Goal: Task Accomplishment & Management: Use online tool/utility

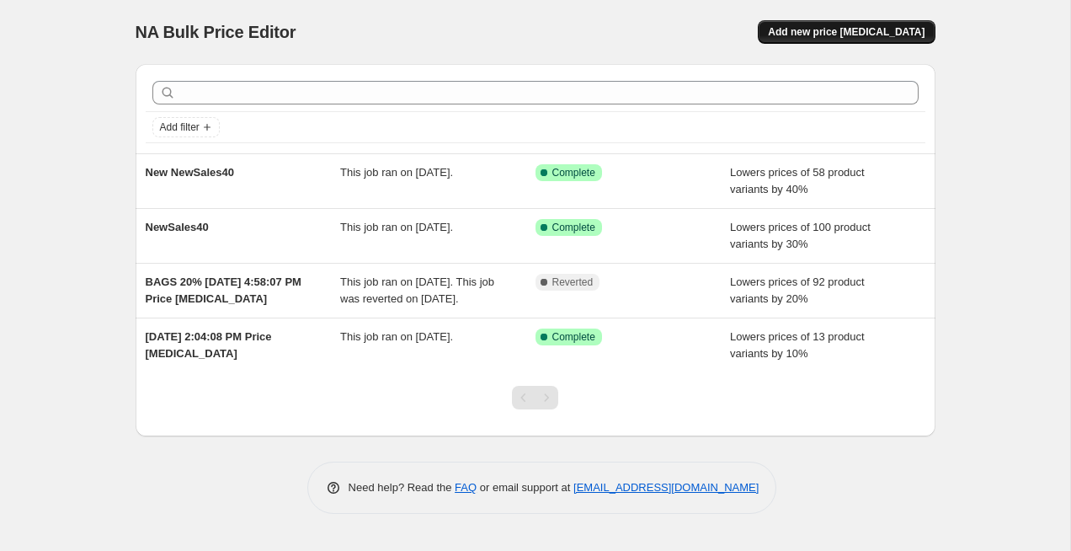
click at [828, 30] on span "Add new price [MEDICAL_DATA]" at bounding box center [846, 31] width 157 height 13
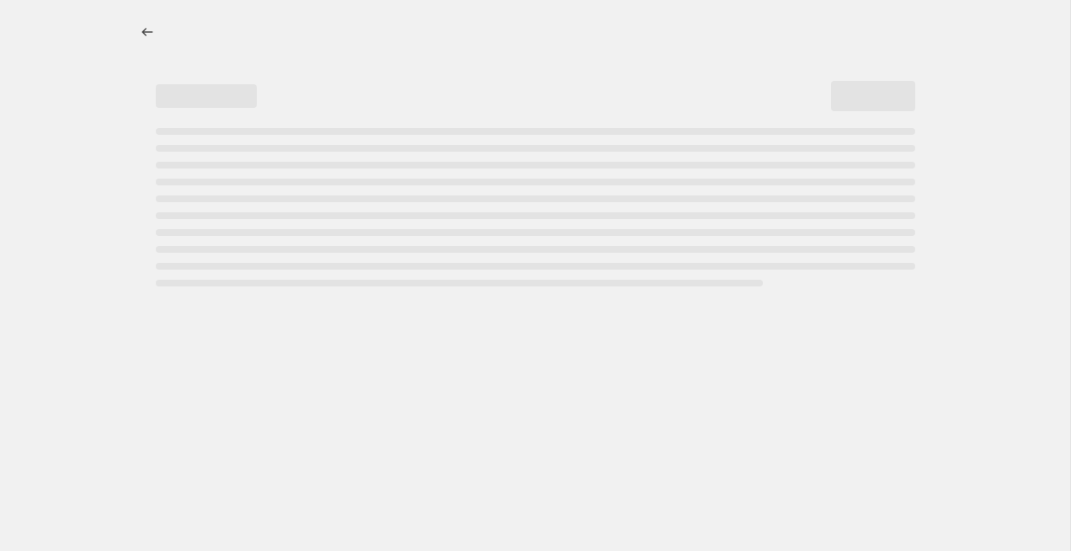
select select "percentage"
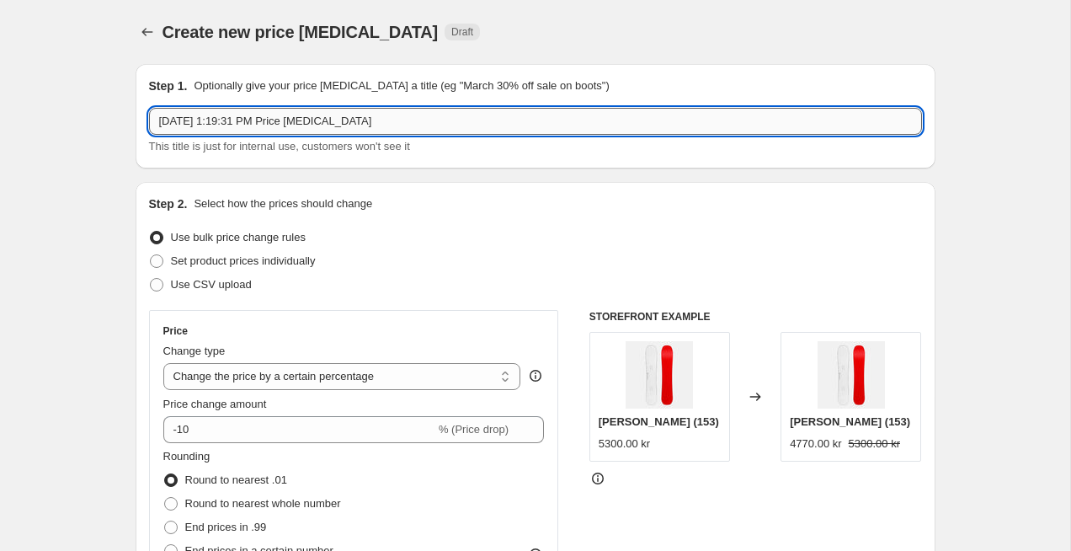
click at [226, 123] on input "[DATE] 1:19:31 PM Price [MEDICAL_DATA]" at bounding box center [535, 121] width 773 height 27
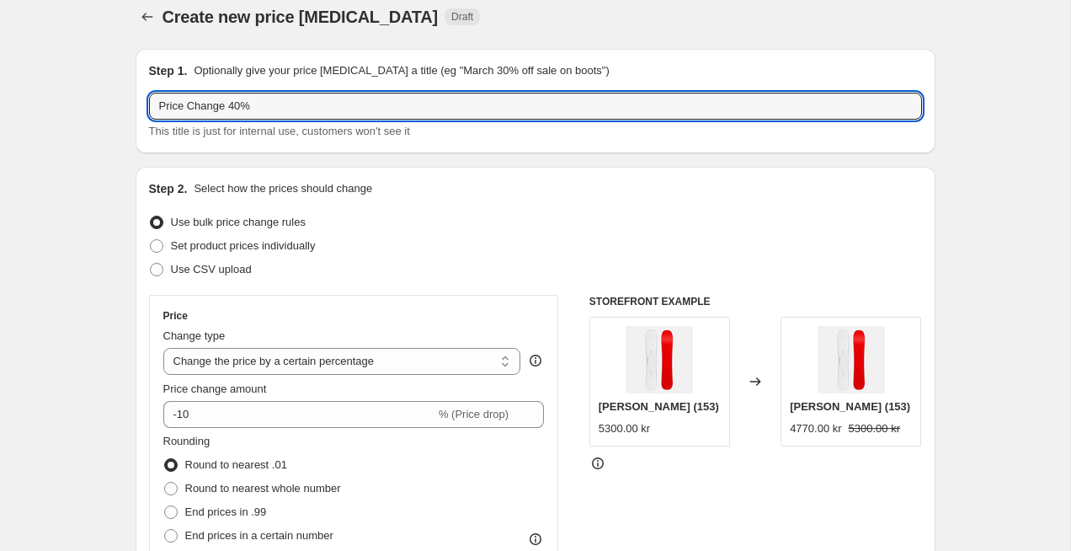
scroll to position [43, 0]
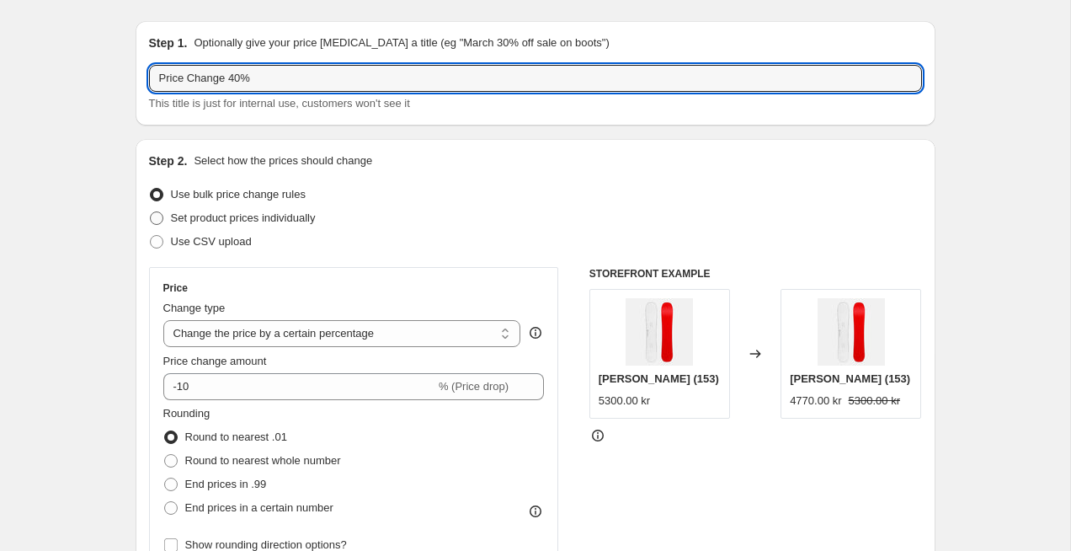
type input "Price Change 40%"
click at [157, 226] on label "Set product prices individually" at bounding box center [232, 218] width 167 height 24
click at [151, 212] on input "Set product prices individually" at bounding box center [150, 211] width 1 height 1
radio input "true"
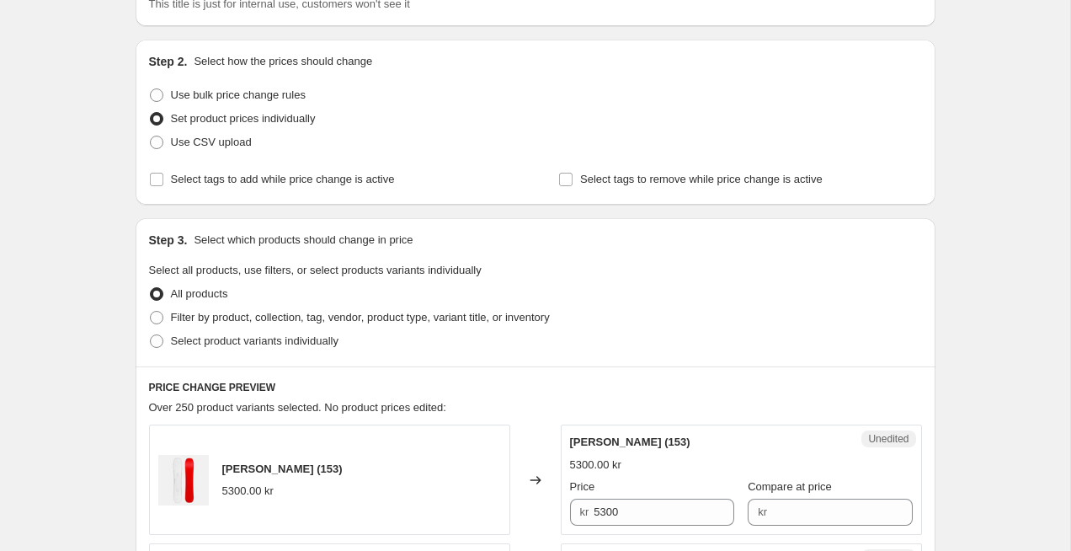
scroll to position [168, 0]
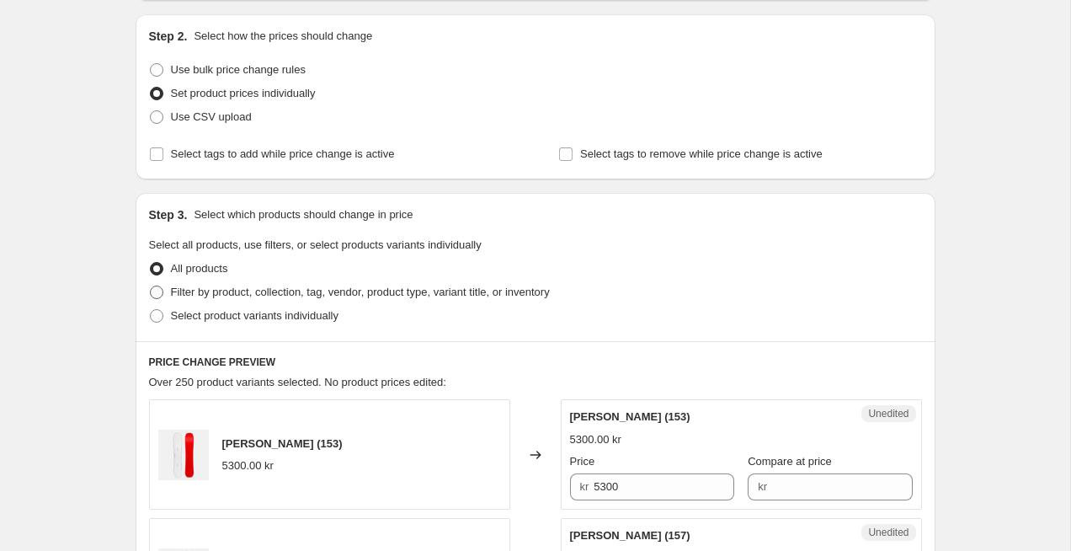
click at [152, 293] on span at bounding box center [156, 292] width 13 height 13
click at [151, 286] on input "Filter by product, collection, tag, vendor, product type, variant title, or inv…" at bounding box center [150, 286] width 1 height 1
radio input "true"
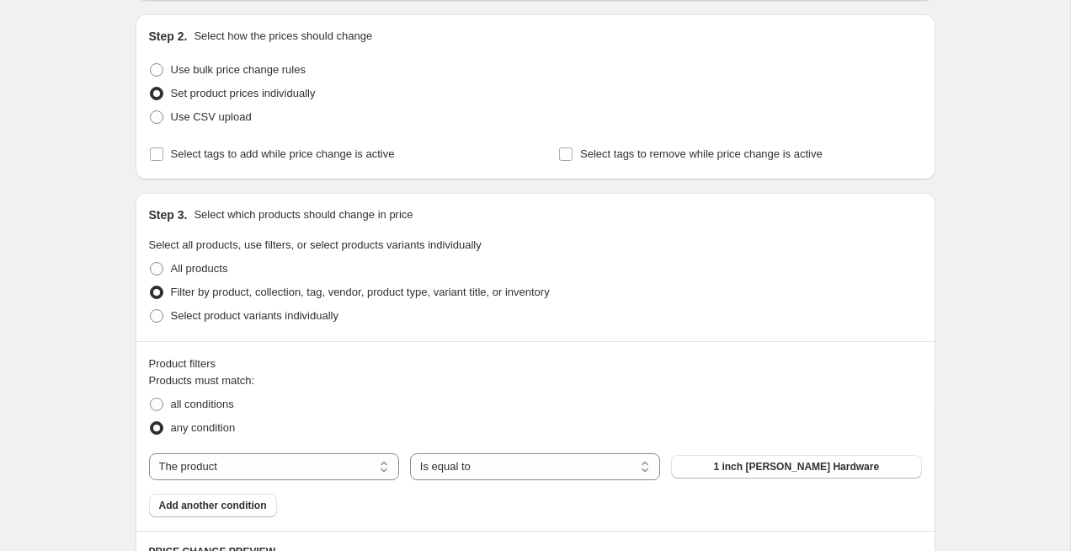
click at [146, 72] on div "Step 2. Select how the prices should change Use bulk price change rules Set pro…" at bounding box center [536, 96] width 800 height 165
click at [157, 65] on span at bounding box center [156, 69] width 13 height 13
click at [151, 64] on input "Use bulk price change rules" at bounding box center [150, 63] width 1 height 1
radio input "true"
select select "percentage"
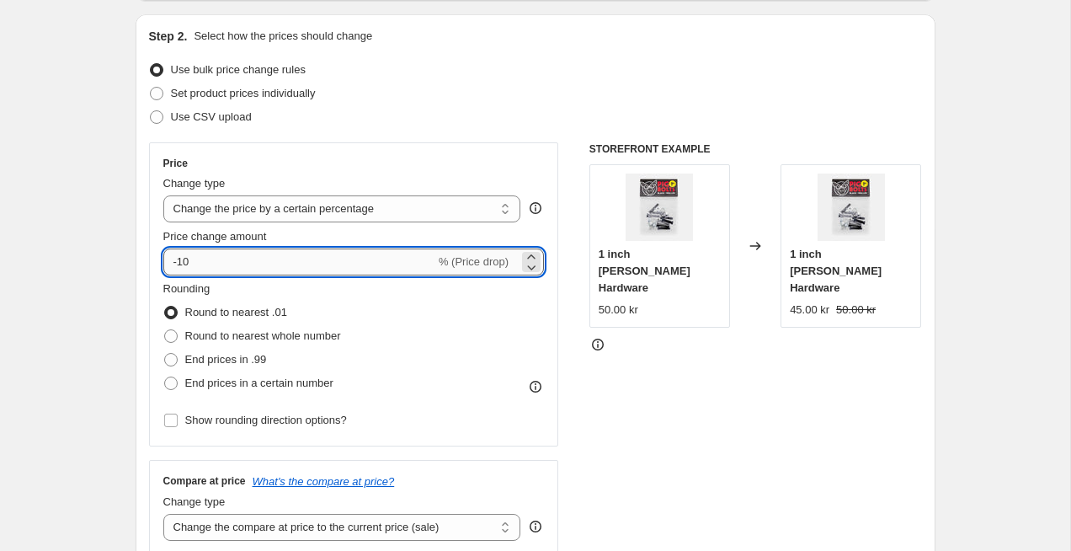
click at [200, 258] on input "-10" at bounding box center [299, 261] width 272 height 27
type input "-1"
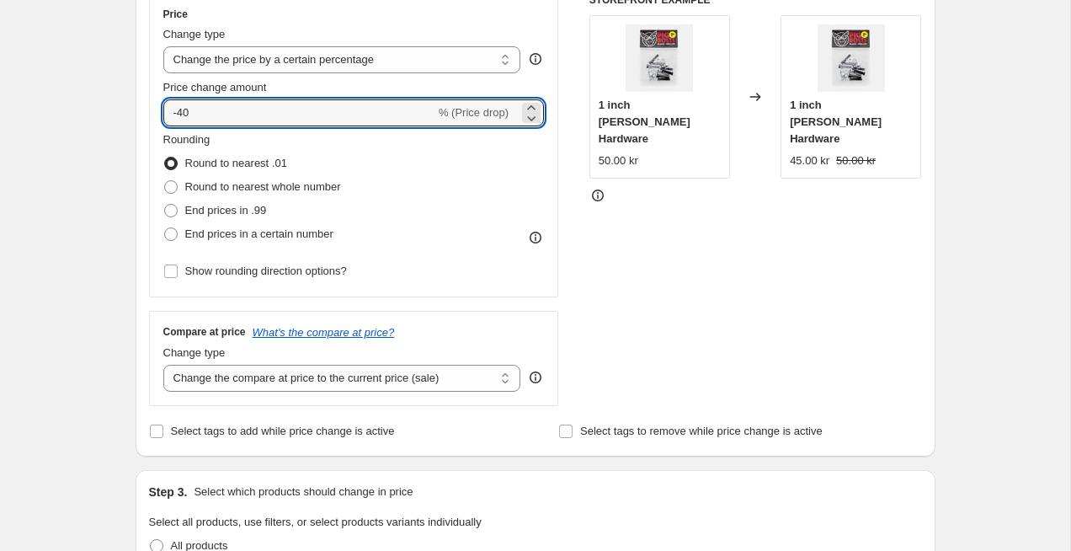
scroll to position [323, 0]
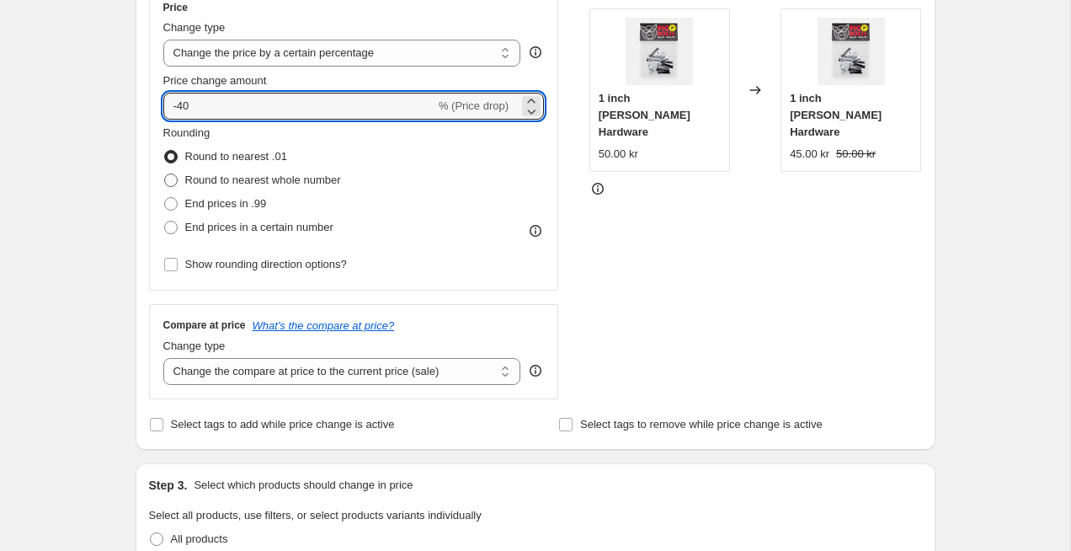
type input "-40"
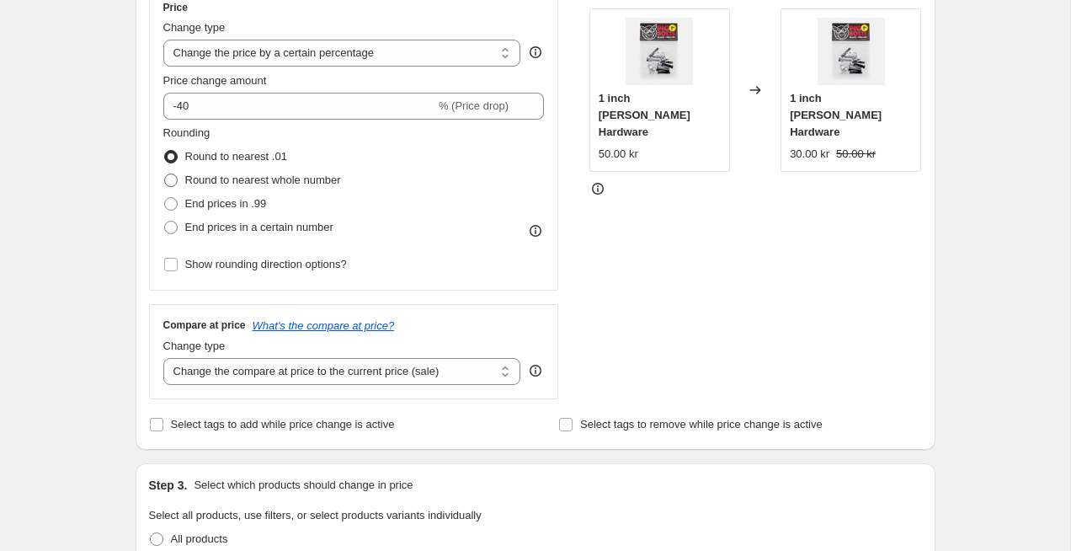
click at [171, 184] on span at bounding box center [170, 180] width 13 height 13
click at [165, 174] on input "Round to nearest whole number" at bounding box center [164, 174] width 1 height 1
radio input "true"
click at [176, 230] on span at bounding box center [170, 227] width 13 height 13
click at [165, 222] on input "End prices in a certain number" at bounding box center [164, 221] width 1 height 1
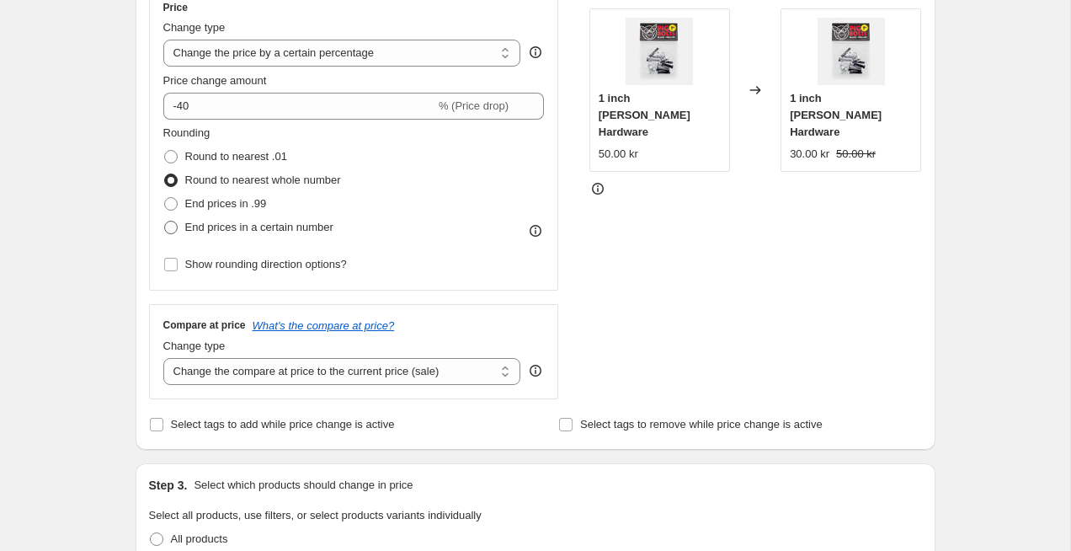
radio input "true"
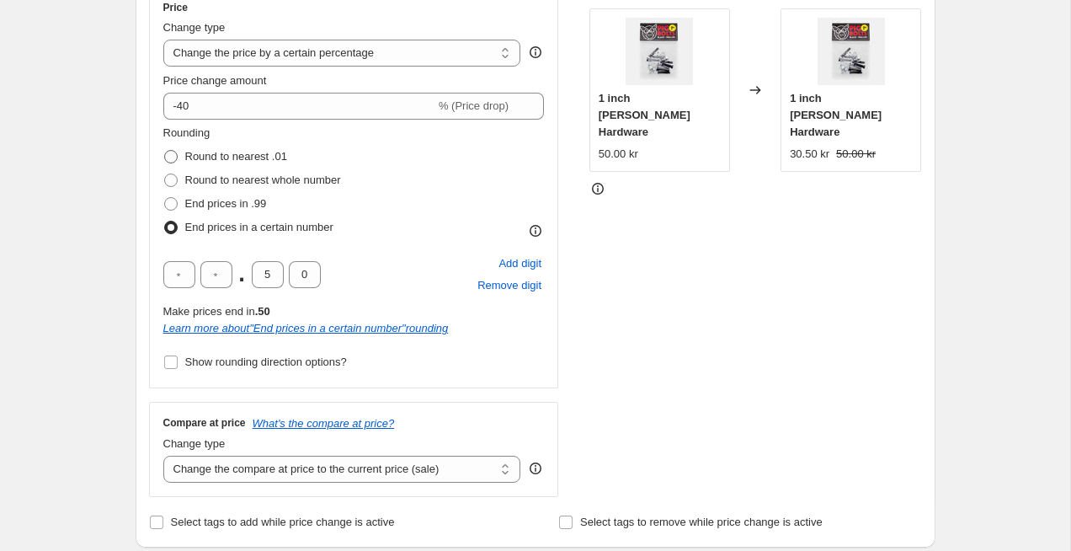
click at [168, 159] on span at bounding box center [170, 156] width 13 height 13
click at [165, 151] on input "Round to nearest .01" at bounding box center [164, 150] width 1 height 1
radio input "true"
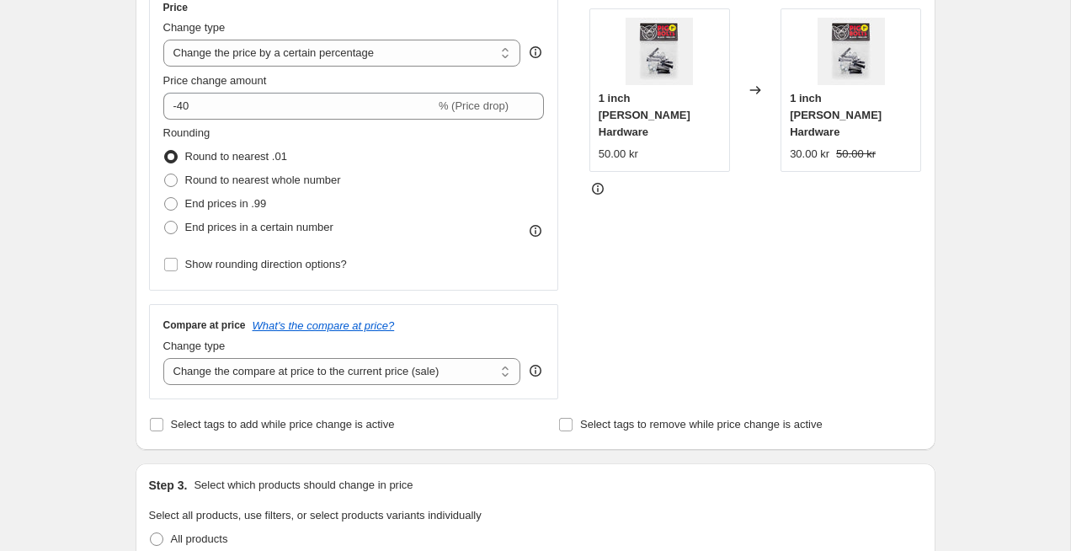
click at [161, 265] on div "Price Change type Change the price to a certain amount Change the price by a ce…" at bounding box center [354, 139] width 410 height 304
click at [171, 266] on input "Show rounding direction options?" at bounding box center [170, 264] width 13 height 13
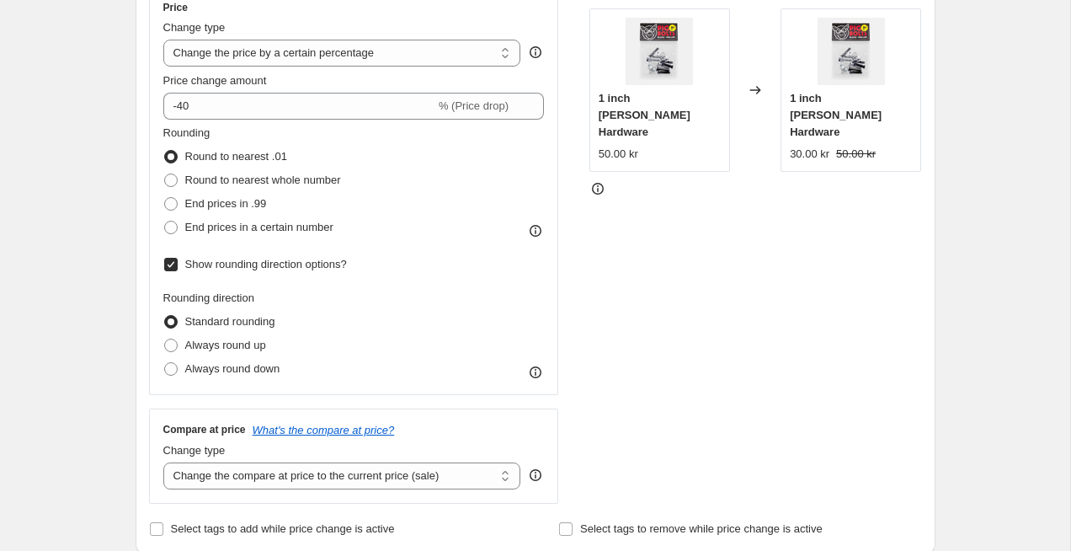
click at [171, 266] on input "Show rounding direction options?" at bounding box center [170, 264] width 13 height 13
checkbox input "false"
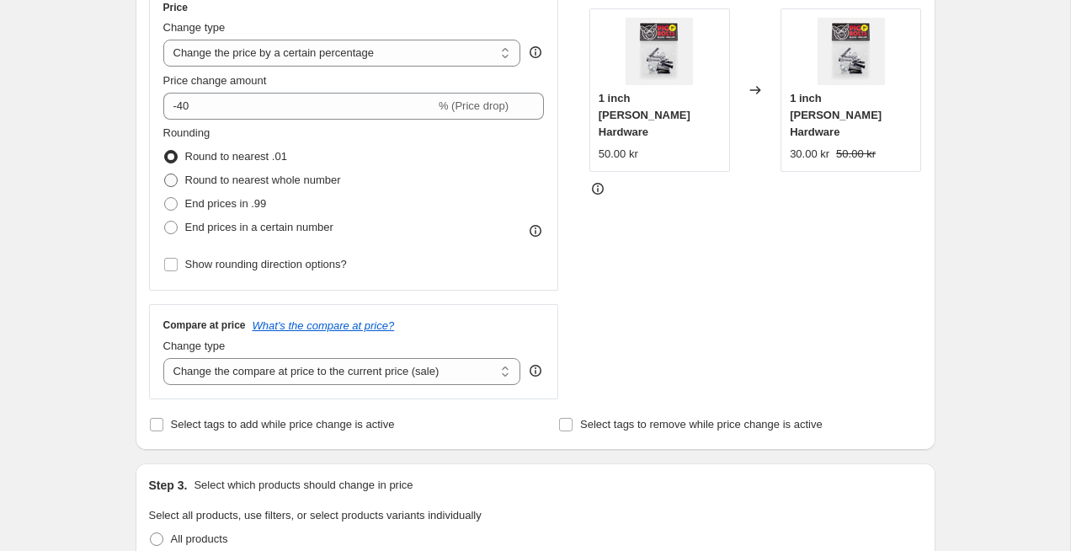
click at [174, 185] on span at bounding box center [170, 180] width 13 height 13
click at [165, 174] on input "Round to nearest whole number" at bounding box center [164, 174] width 1 height 1
radio input "true"
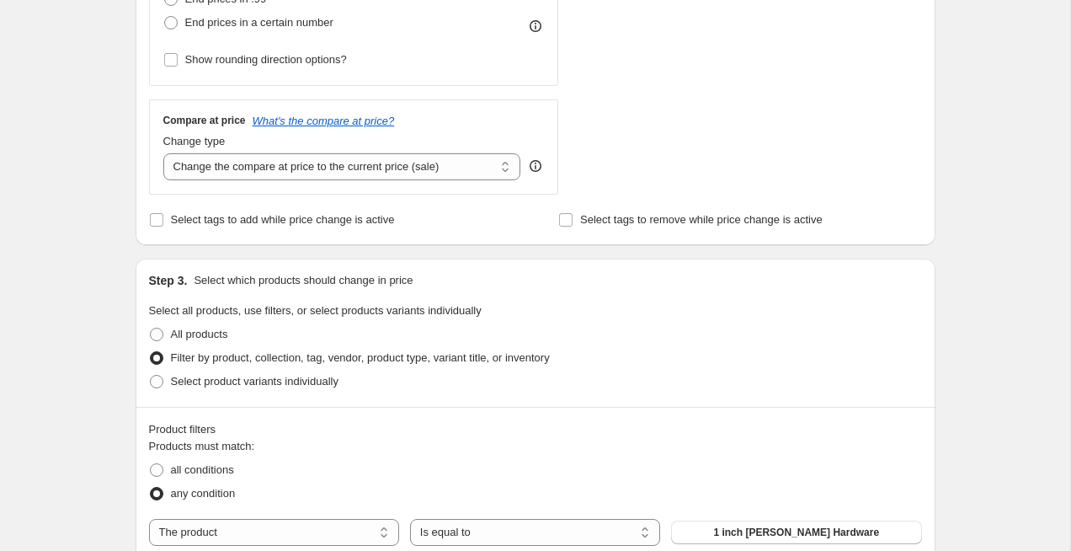
scroll to position [512, 0]
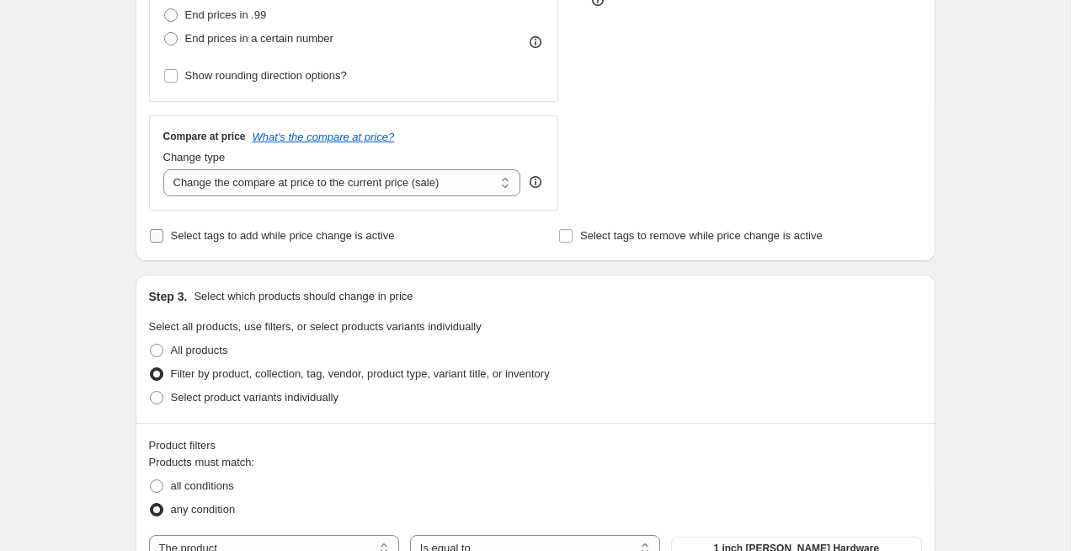
click at [157, 236] on input "Select tags to add while price change is active" at bounding box center [156, 235] width 13 height 13
checkbox input "true"
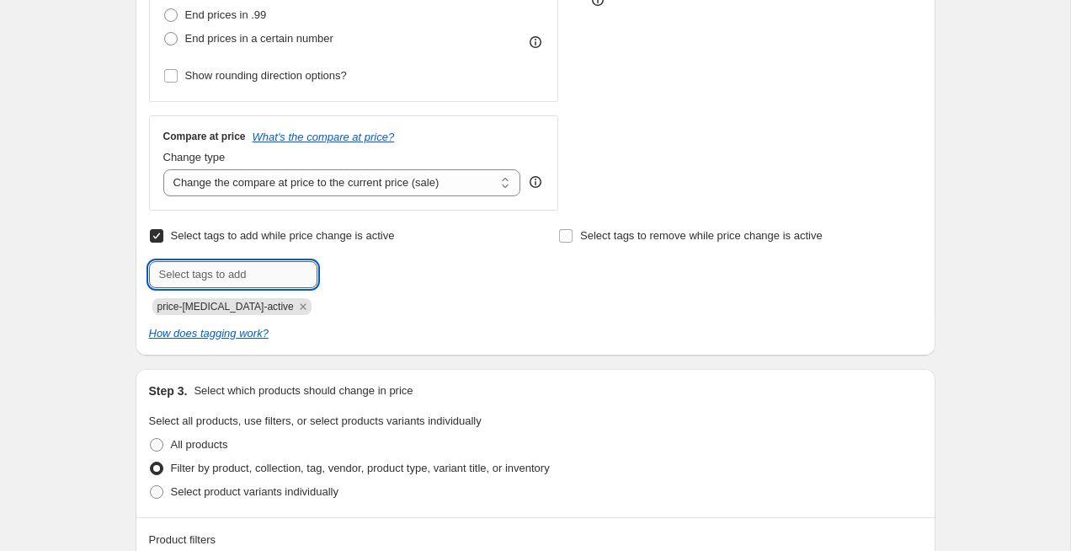
click at [210, 277] on input "text" at bounding box center [233, 274] width 168 height 27
type input "Sale40"
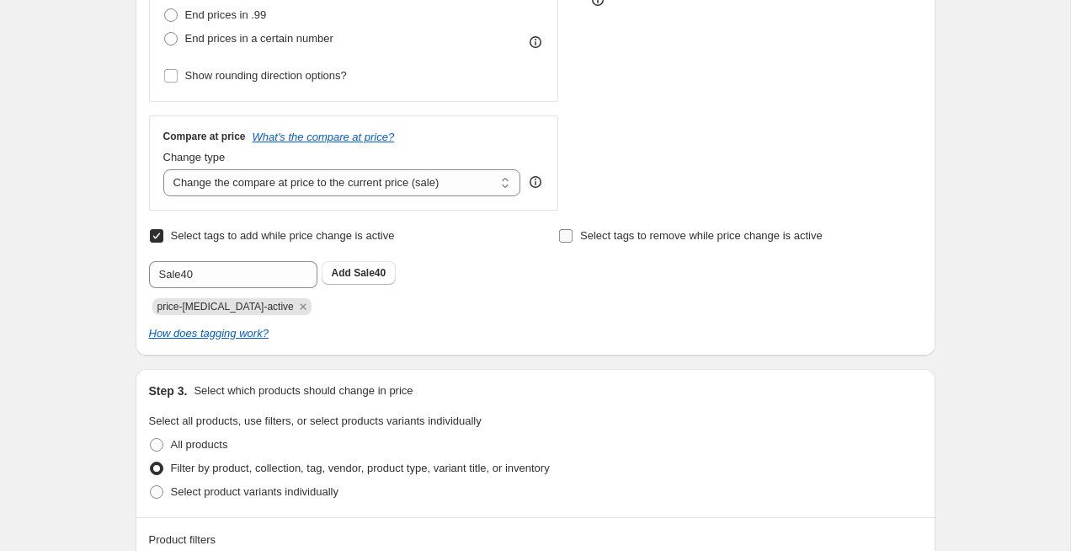
click at [561, 234] on input "Select tags to remove while price change is active" at bounding box center [565, 235] width 13 height 13
click at [569, 241] on label "Select tags to remove while price change is active" at bounding box center [690, 236] width 264 height 24
click at [565, 233] on input "Select tags to remove while price change is active" at bounding box center [565, 235] width 13 height 13
checkbox input "false"
click at [368, 267] on span "Sale40" at bounding box center [370, 273] width 32 height 12
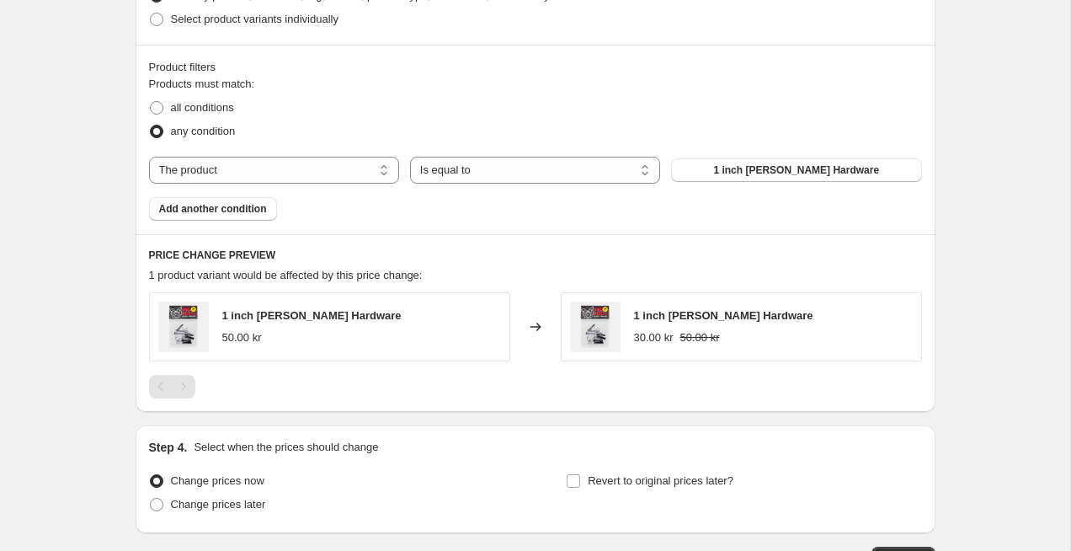
scroll to position [948, 0]
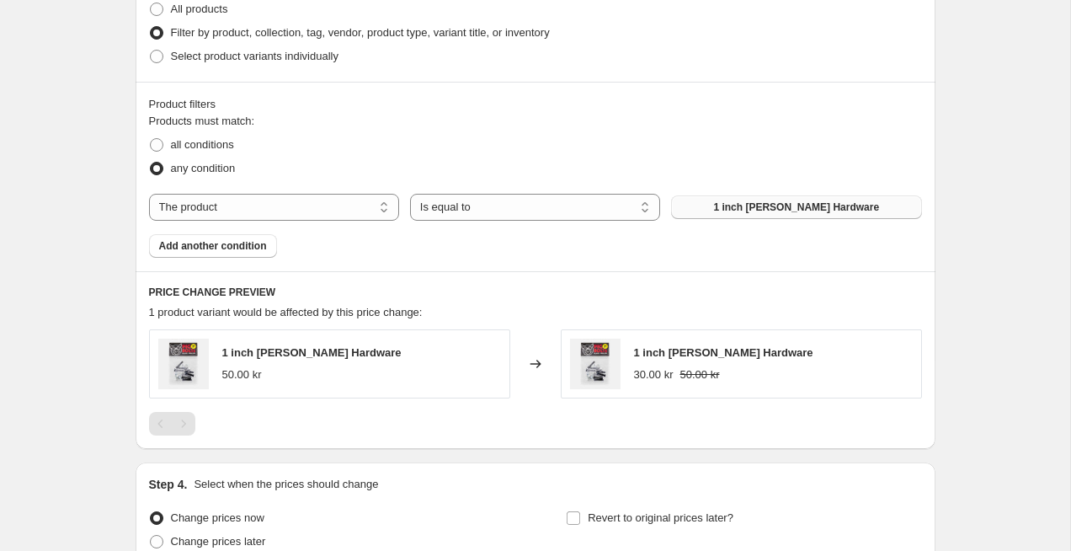
click at [771, 206] on span "1 inch [PERSON_NAME] Hardware" at bounding box center [796, 206] width 166 height 13
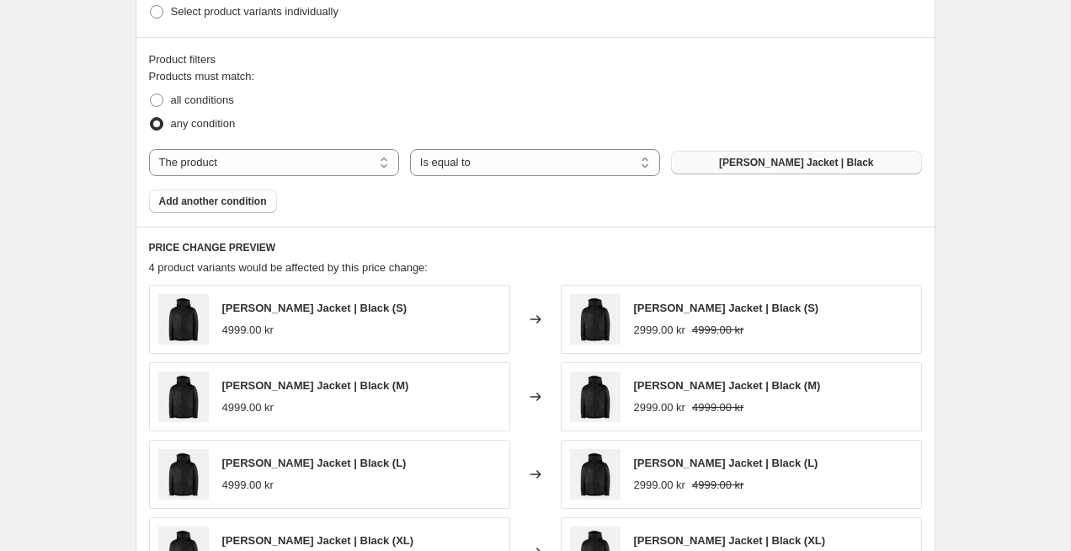
scroll to position [989, 0]
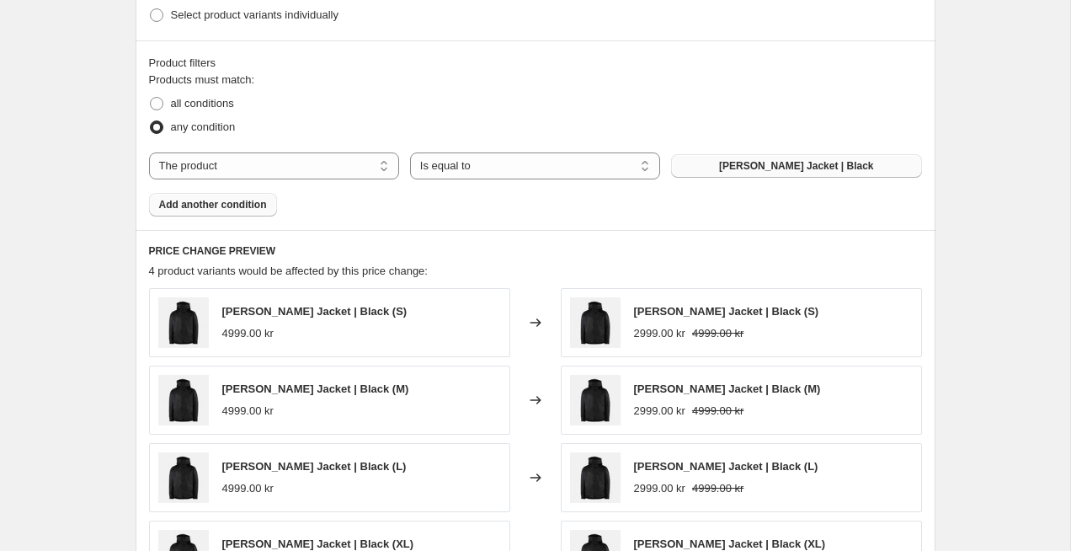
click at [241, 205] on span "Add another condition" at bounding box center [213, 204] width 108 height 13
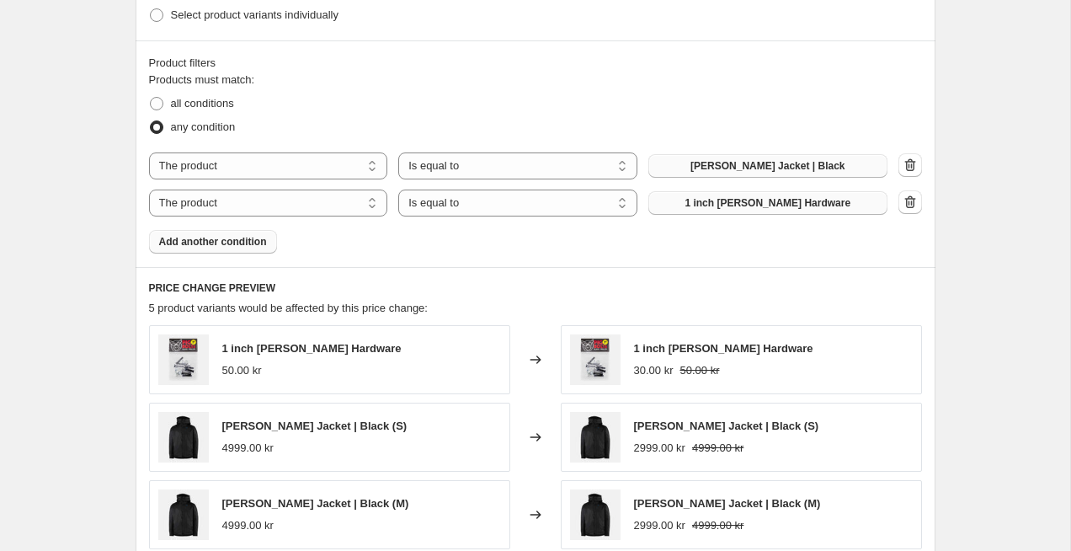
click at [767, 200] on span "1 inch [PERSON_NAME] Hardware" at bounding box center [768, 202] width 166 height 13
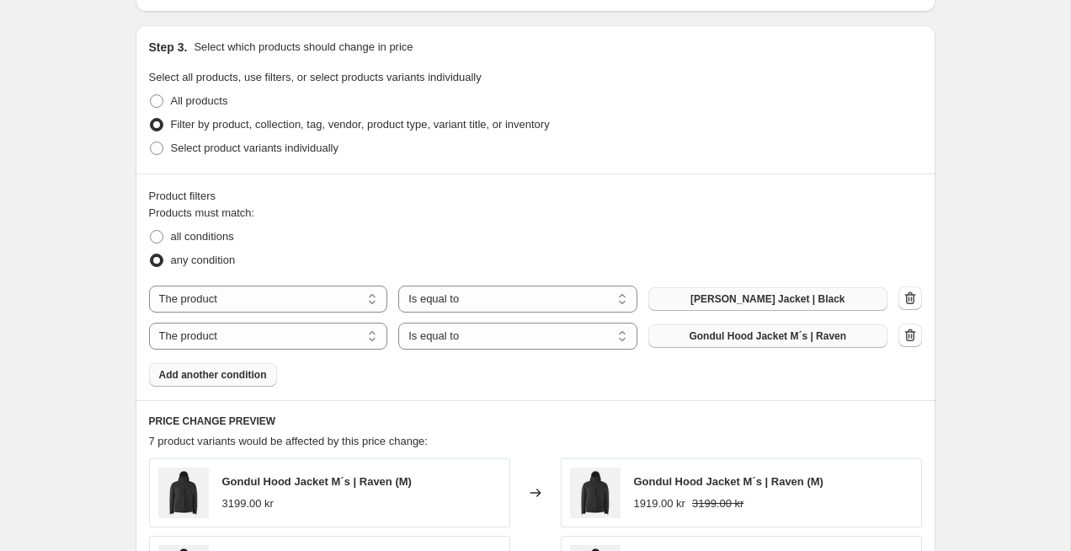
scroll to position [879, 0]
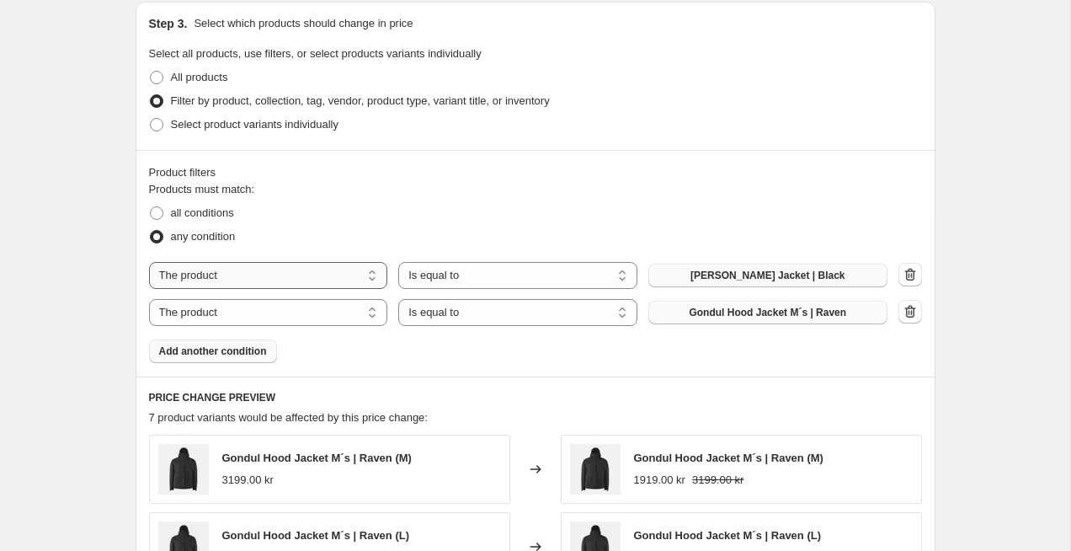
click at [228, 270] on select "The product The product's collection The product's tag The product's vendor The…" at bounding box center [268, 275] width 239 height 27
select select "tag"
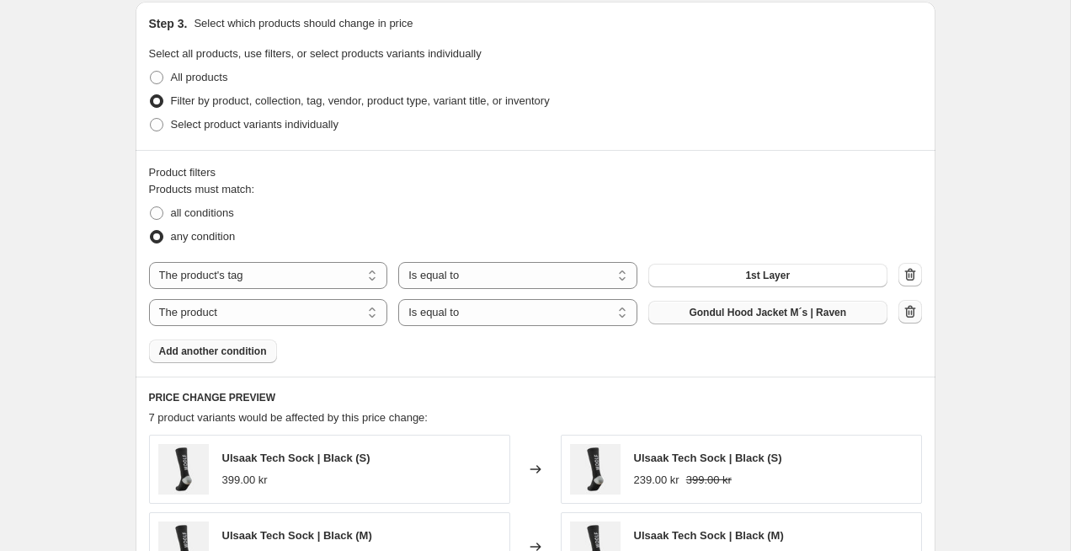
click at [918, 313] on icon "button" at bounding box center [910, 311] width 17 height 17
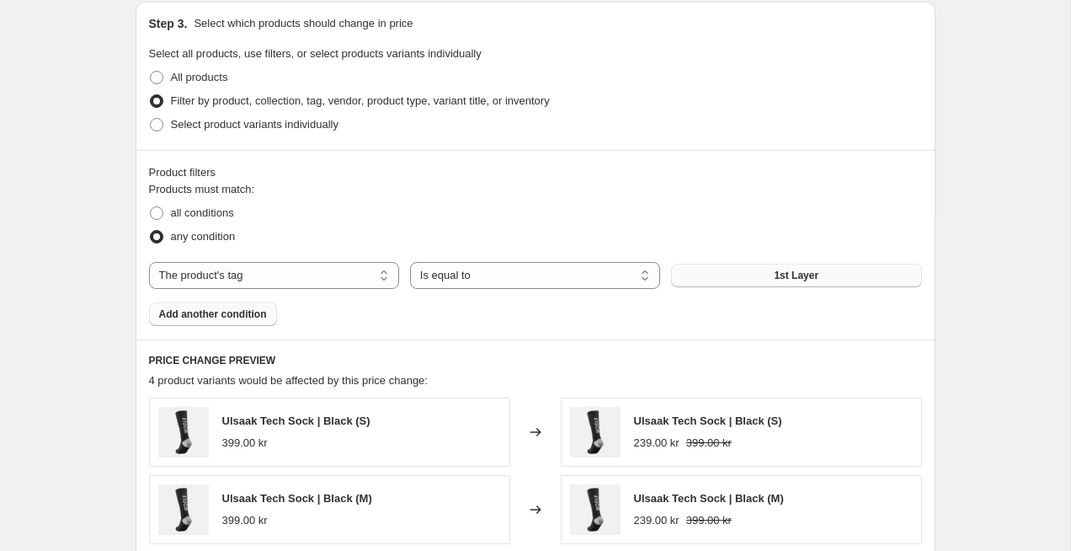
click at [789, 275] on span "1st Layer" at bounding box center [796, 275] width 45 height 13
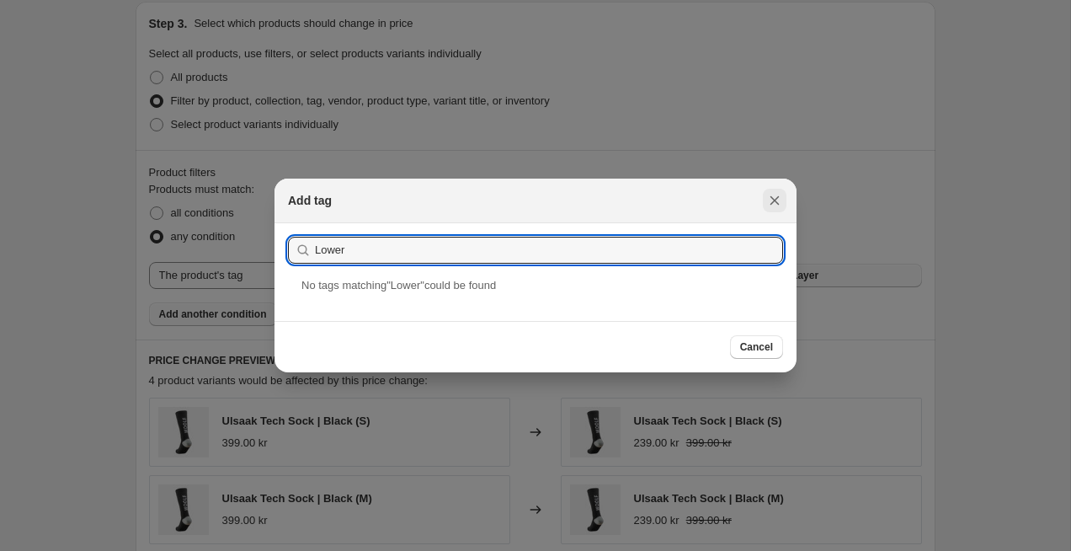
type input "Lower"
click at [778, 202] on icon "Close" at bounding box center [774, 200] width 17 height 17
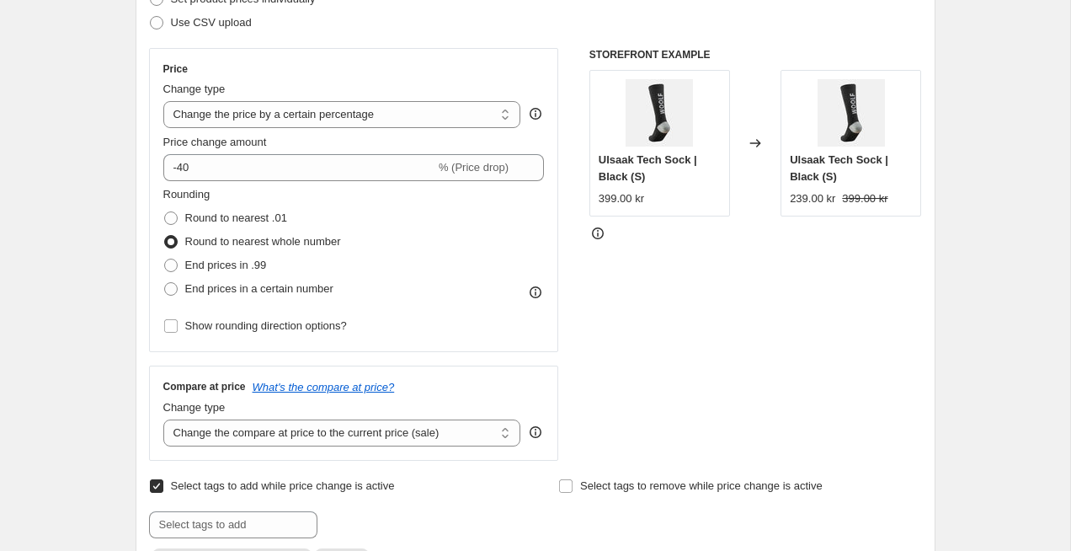
scroll to position [0, 0]
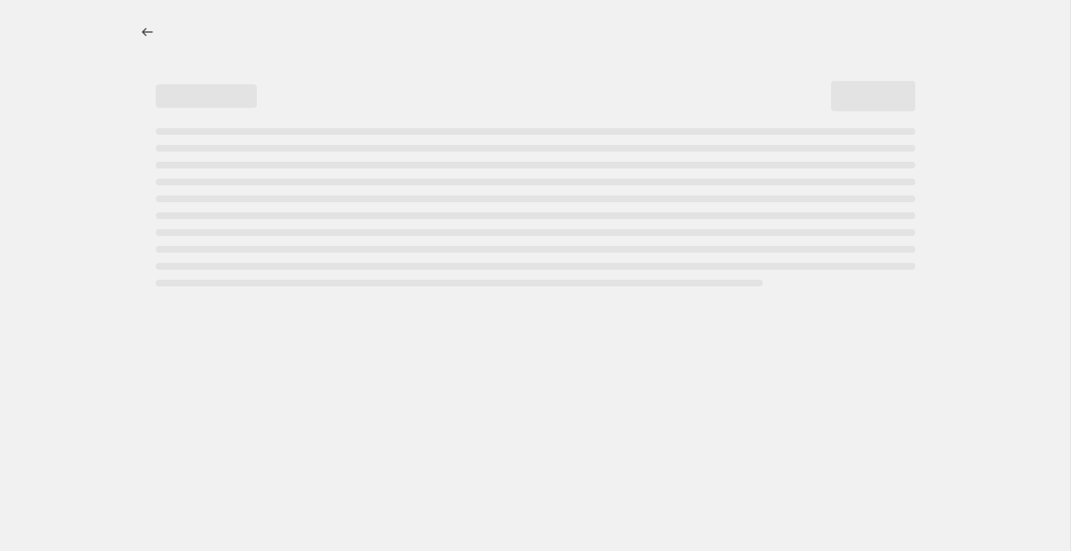
select select "percentage"
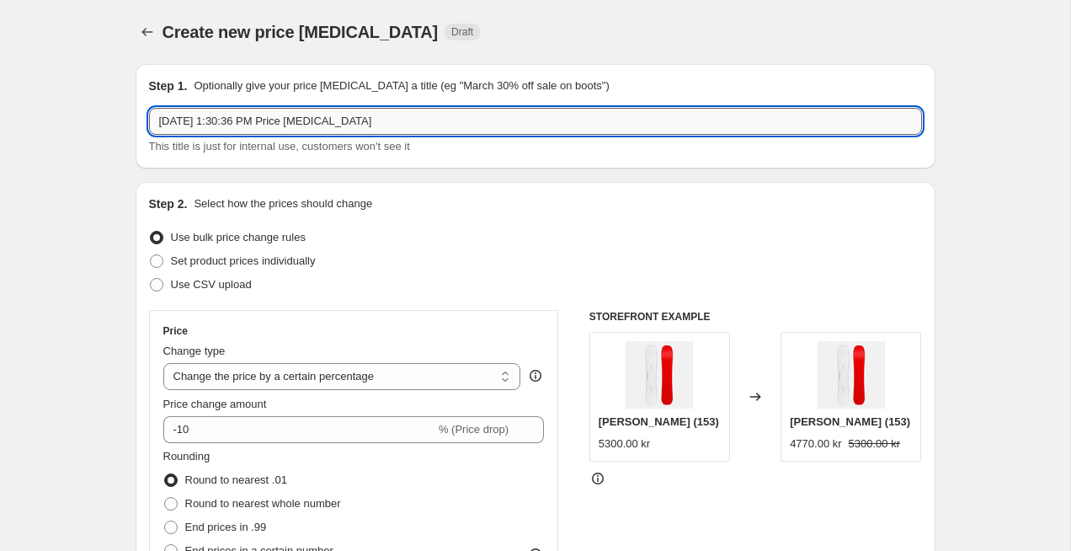
click at [191, 125] on input "[DATE] 1:30:36 PM Price [MEDICAL_DATA]" at bounding box center [535, 121] width 773 height 27
click at [191, 125] on input "Aug 27, 2025, 1:30:36 PM Price change job" at bounding box center [535, 121] width 773 height 27
type input "Lower30"
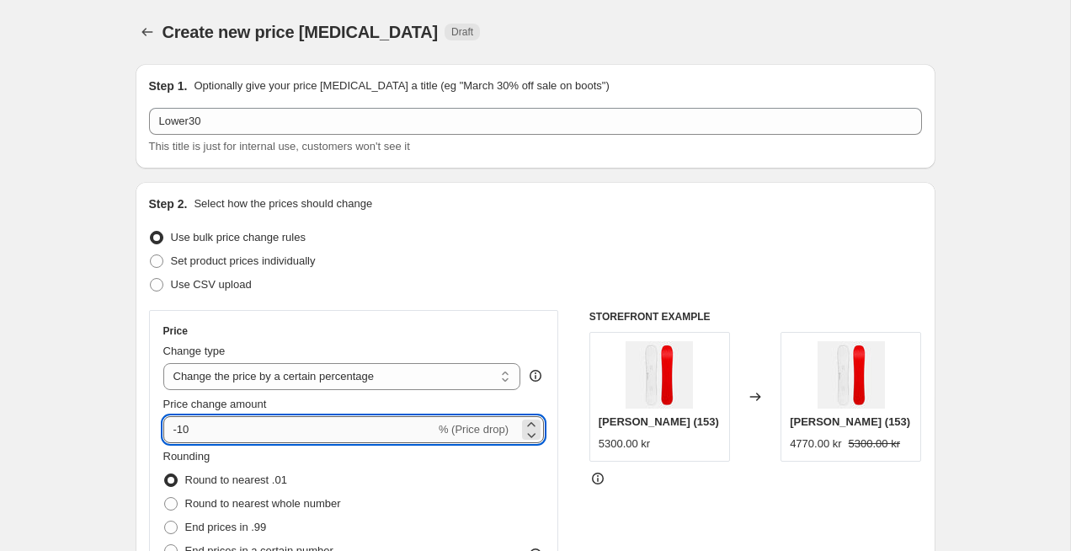
click at [182, 430] on input "-10" at bounding box center [299, 429] width 272 height 27
type input "-30"
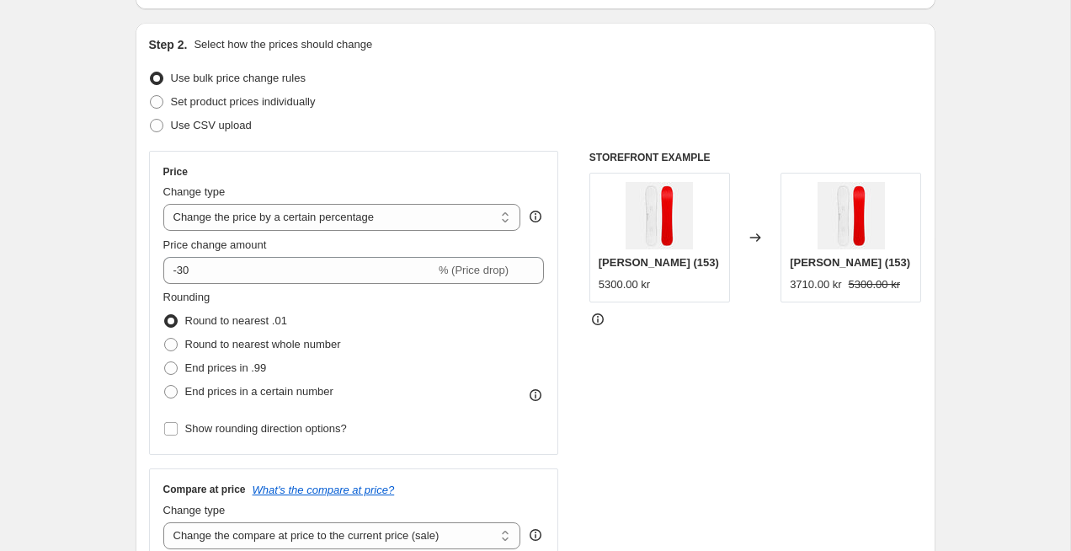
scroll to position [243, 0]
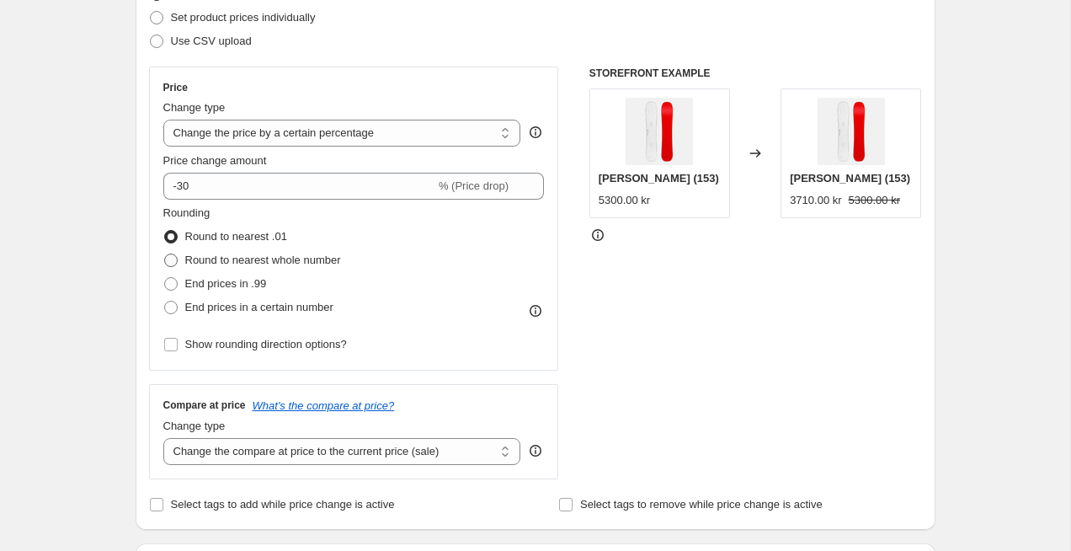
click at [174, 264] on span at bounding box center [170, 260] width 13 height 13
click at [165, 254] on input "Round to nearest whole number" at bounding box center [164, 254] width 1 height 1
radio input "true"
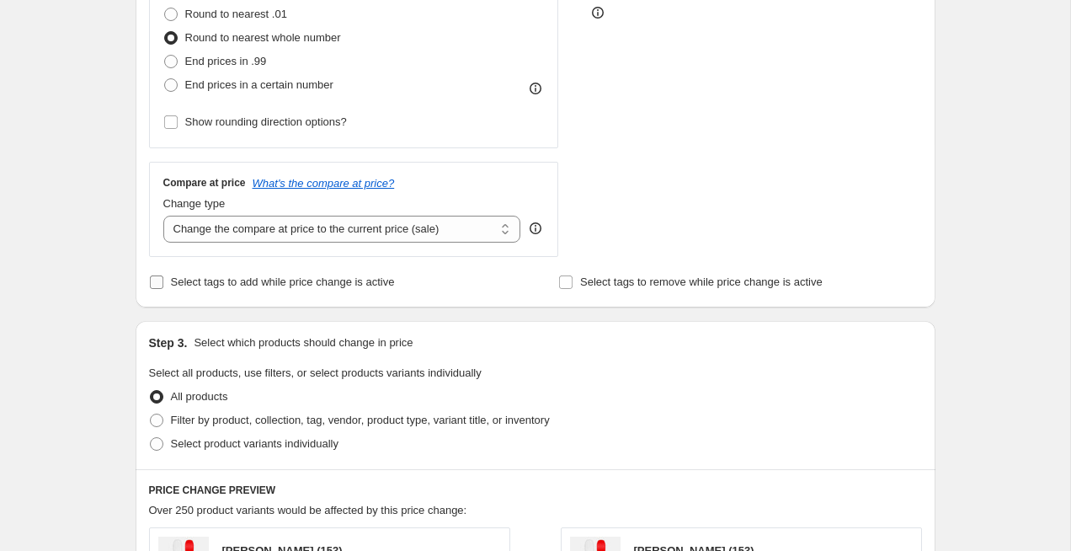
scroll to position [467, 0]
click at [159, 280] on input "Select tags to add while price change is active" at bounding box center [156, 280] width 13 height 13
checkbox input "true"
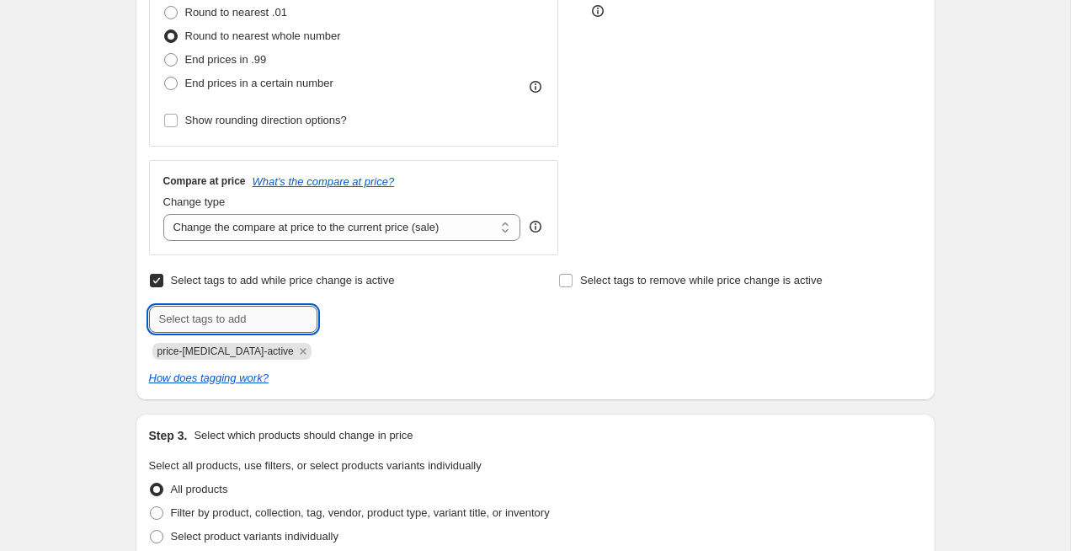
click at [227, 323] on input "text" at bounding box center [233, 319] width 168 height 27
type input "Sale30"
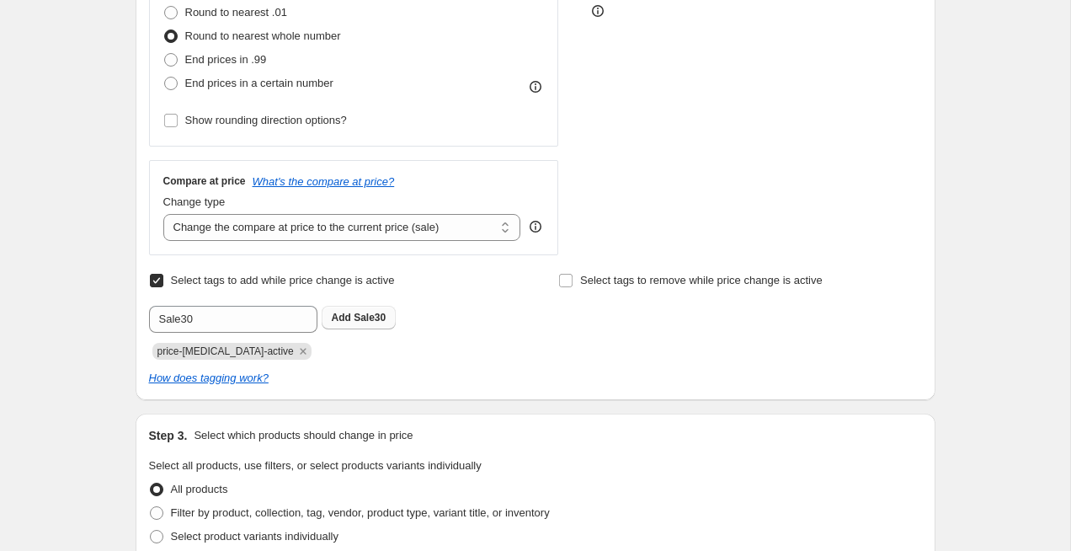
click at [344, 318] on b "Add" at bounding box center [341, 318] width 19 height 12
click at [575, 285] on label "Select tags to remove while price change is active" at bounding box center [690, 281] width 264 height 24
click at [573, 285] on input "Select tags to remove while price change is active" at bounding box center [565, 280] width 13 height 13
checkbox input "true"
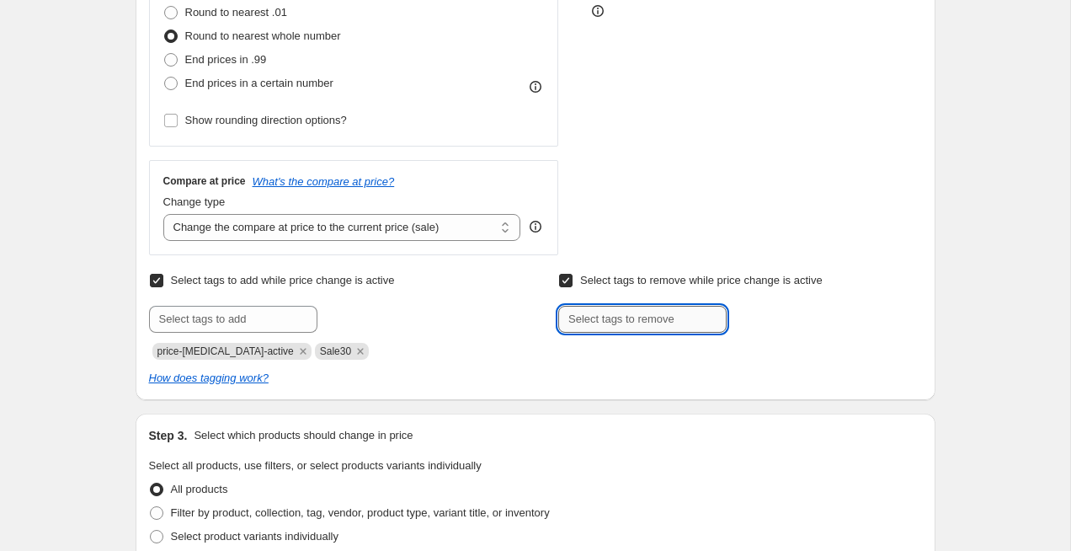
click at [609, 326] on input "text" at bounding box center [642, 319] width 168 height 27
type input "Lower30"
click at [757, 318] on b "Add" at bounding box center [750, 318] width 19 height 12
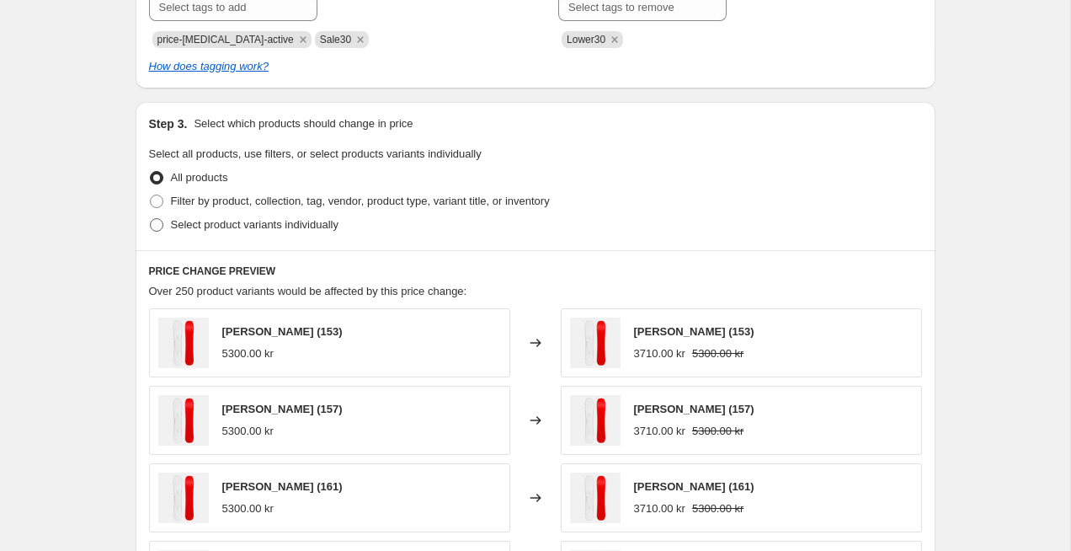
scroll to position [796, 0]
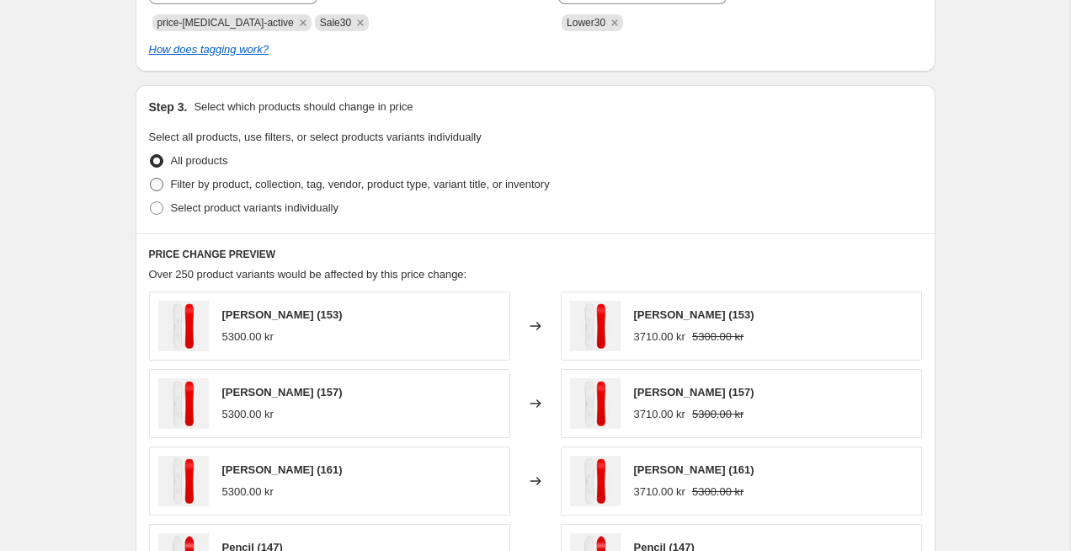
click at [157, 187] on span at bounding box center [156, 184] width 13 height 13
click at [151, 179] on input "Filter by product, collection, tag, vendor, product type, variant title, or inv…" at bounding box center [150, 178] width 1 height 1
radio input "true"
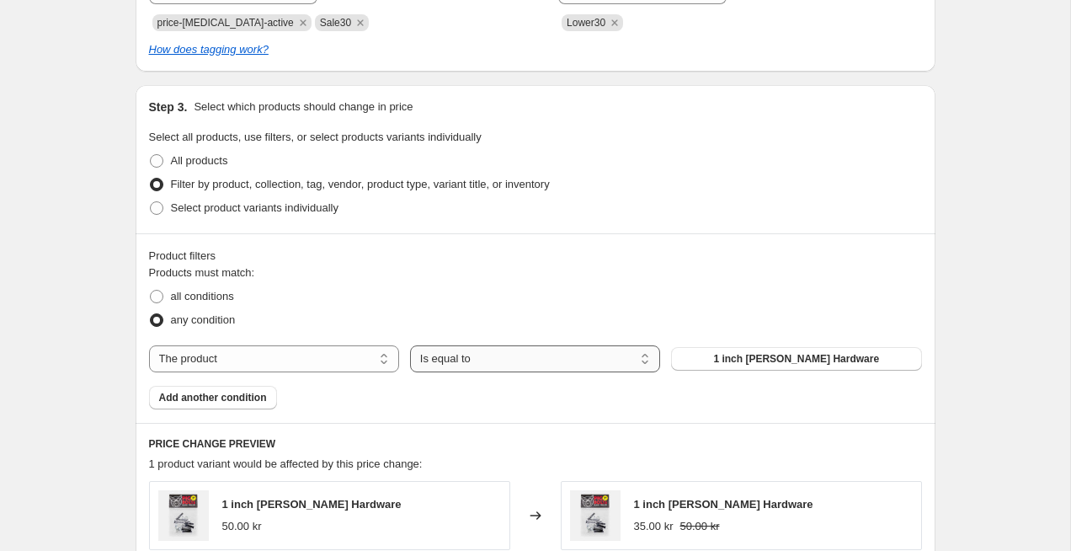
click at [449, 367] on select "Is equal to Is not equal to" at bounding box center [535, 358] width 250 height 27
click at [333, 365] on select "The product The product's collection The product's tag The product's vendor The…" at bounding box center [274, 358] width 250 height 27
select select "tag"
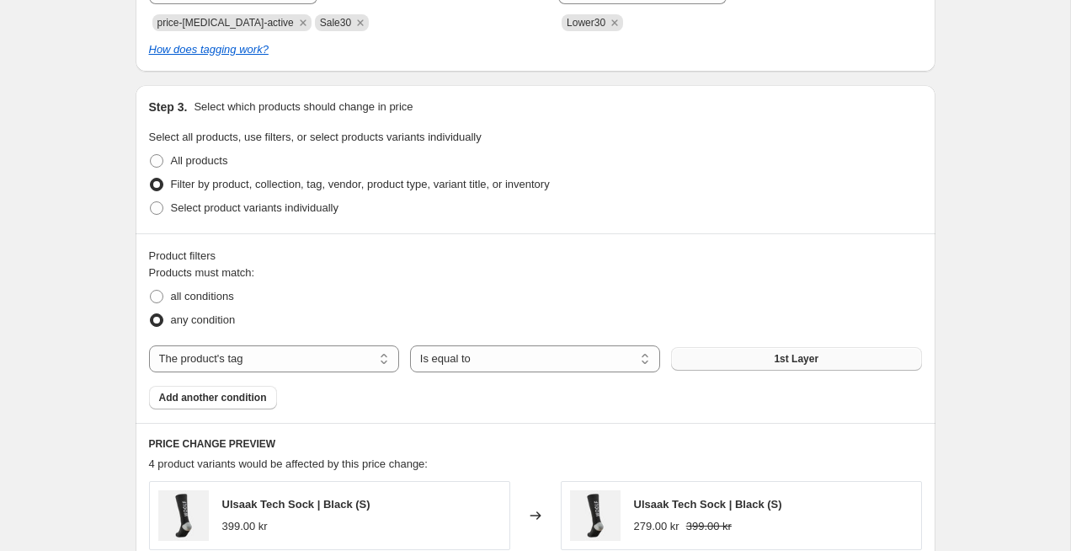
click at [730, 361] on button "1st Layer" at bounding box center [796, 359] width 250 height 24
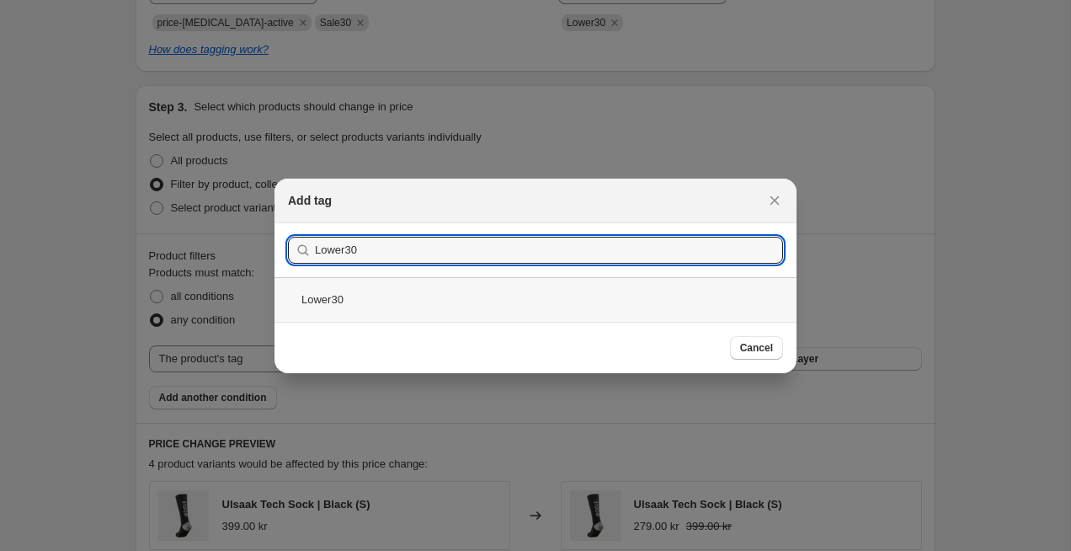
type input "Lower30"
click at [376, 297] on div "Lower30" at bounding box center [536, 299] width 522 height 45
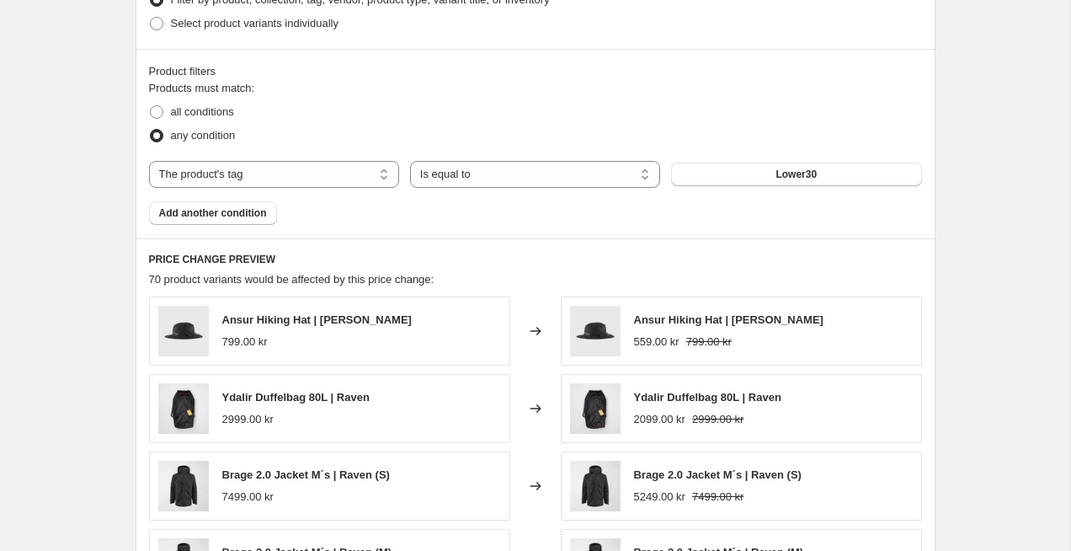
scroll to position [842, 0]
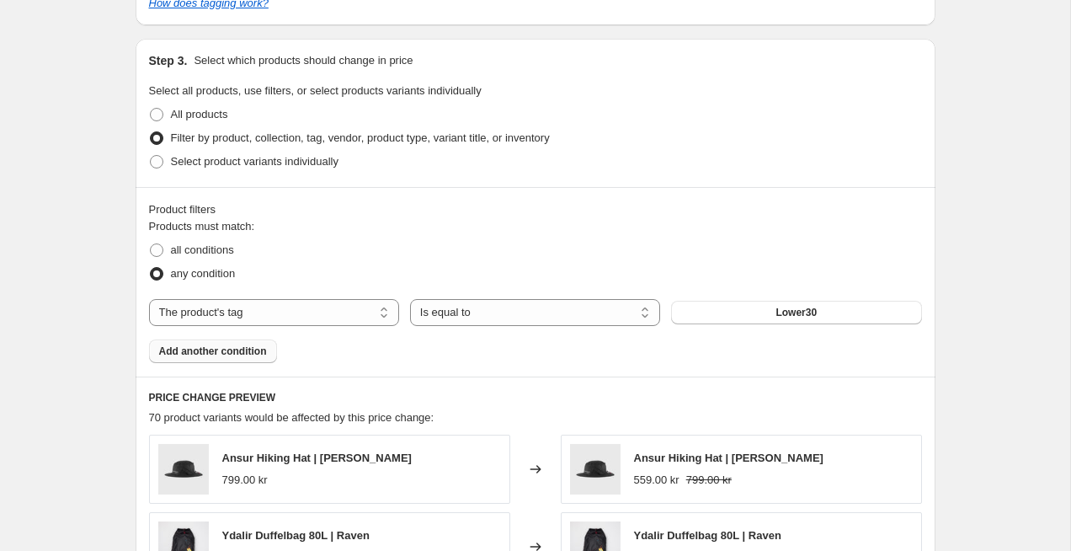
click at [209, 353] on span "Add another condition" at bounding box center [213, 350] width 108 height 13
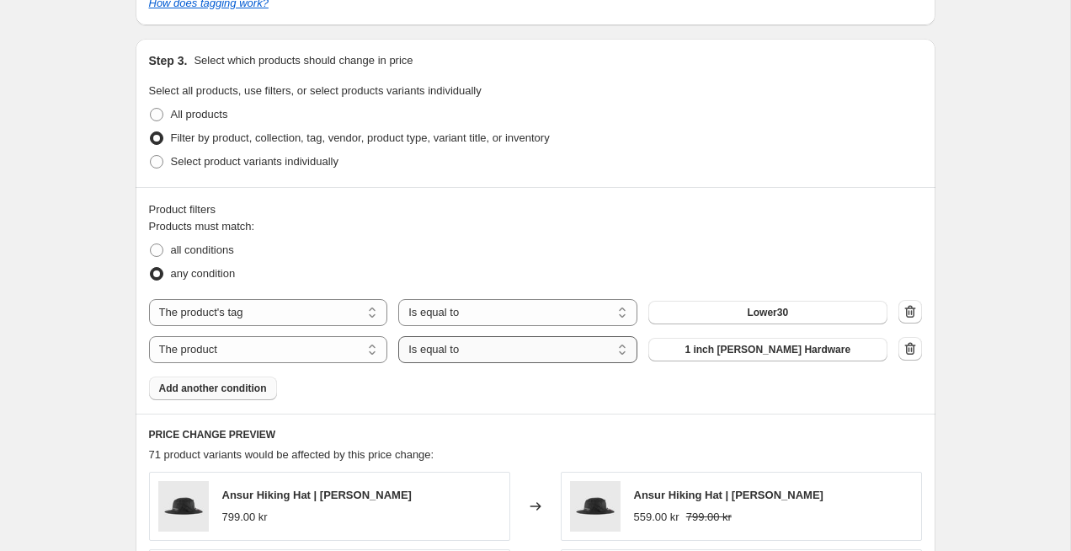
click at [427, 351] on select "Is equal to Is not equal to" at bounding box center [517, 349] width 239 height 27
select select "not_equal"
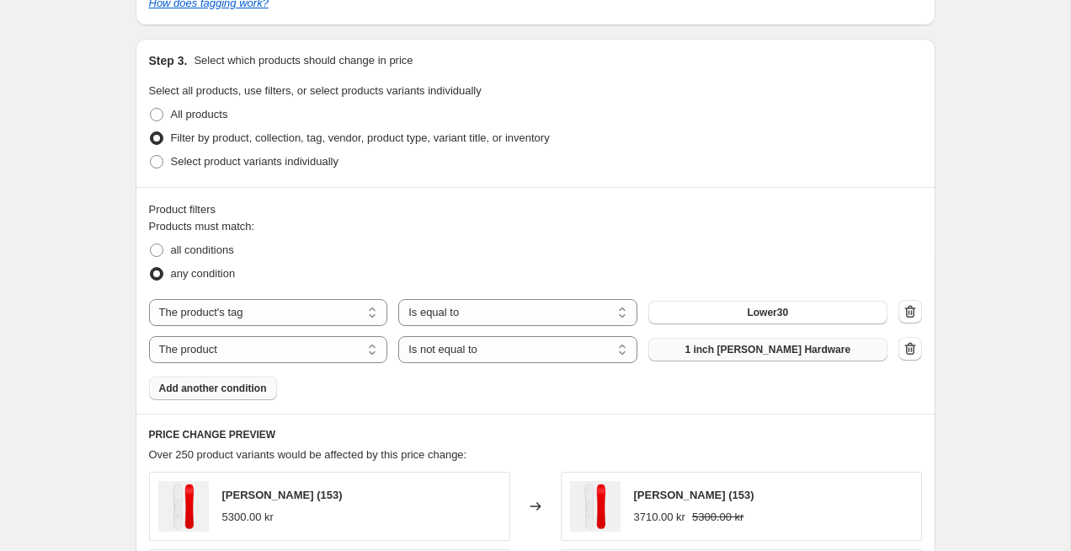
click at [739, 353] on span "1 inch [PERSON_NAME] Hardware" at bounding box center [768, 349] width 166 height 13
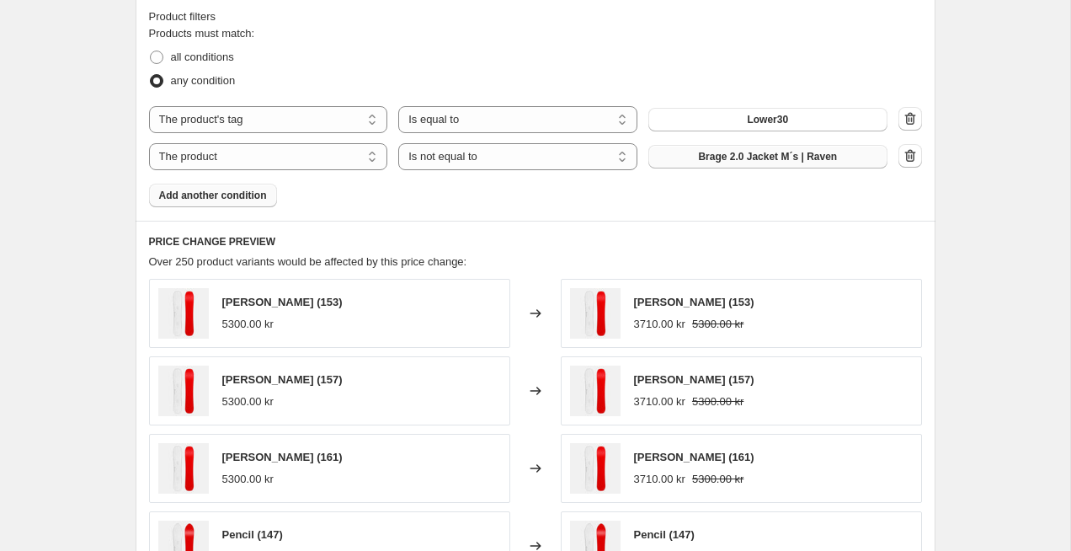
scroll to position [1034, 0]
click at [160, 55] on span at bounding box center [156, 57] width 13 height 13
click at [151, 52] on input "all conditions" at bounding box center [150, 51] width 1 height 1
radio input "true"
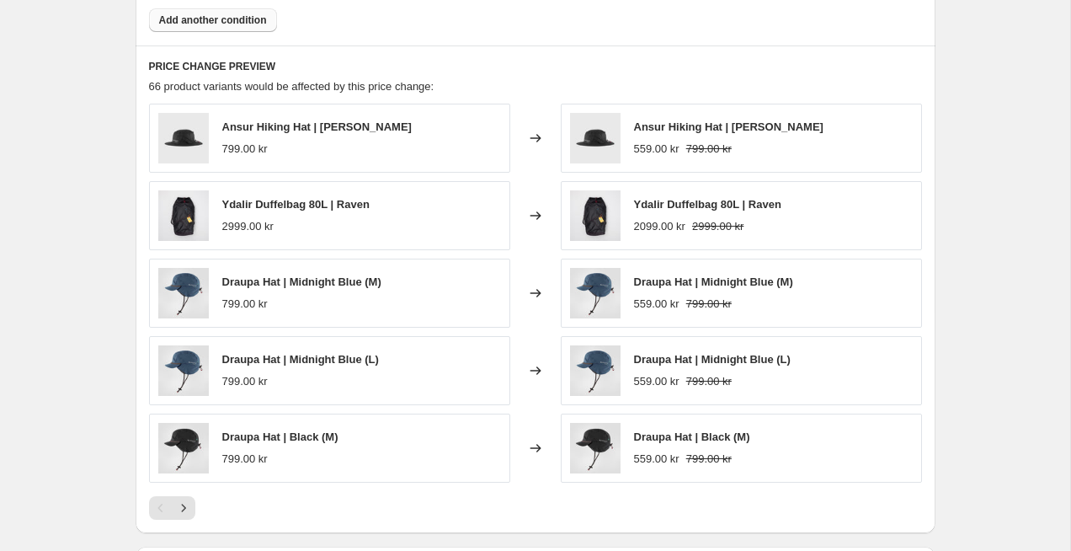
scroll to position [1454, 0]
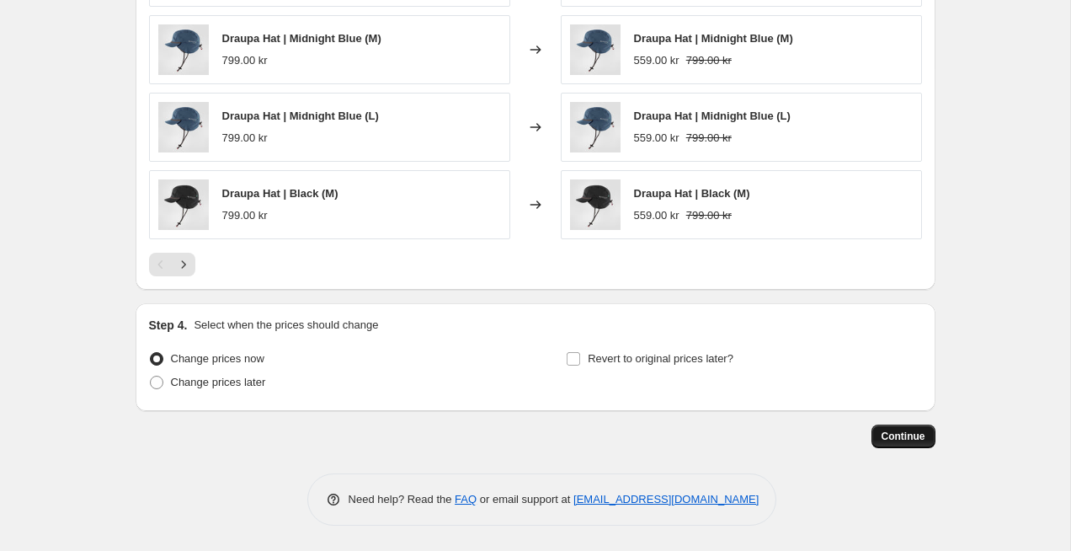
click at [909, 440] on span "Continue" at bounding box center [904, 436] width 44 height 13
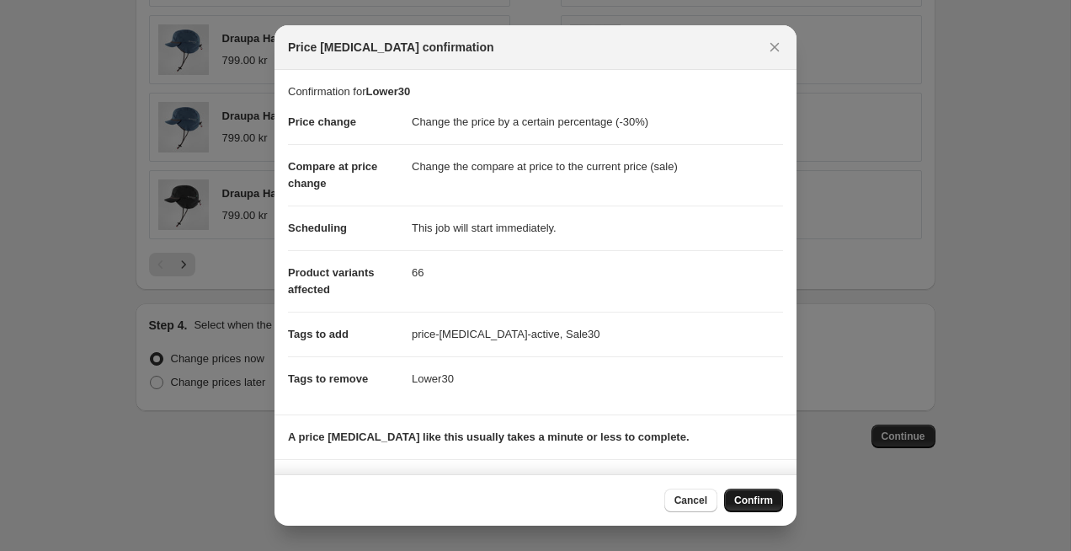
click at [752, 503] on span "Confirm" at bounding box center [753, 500] width 39 height 13
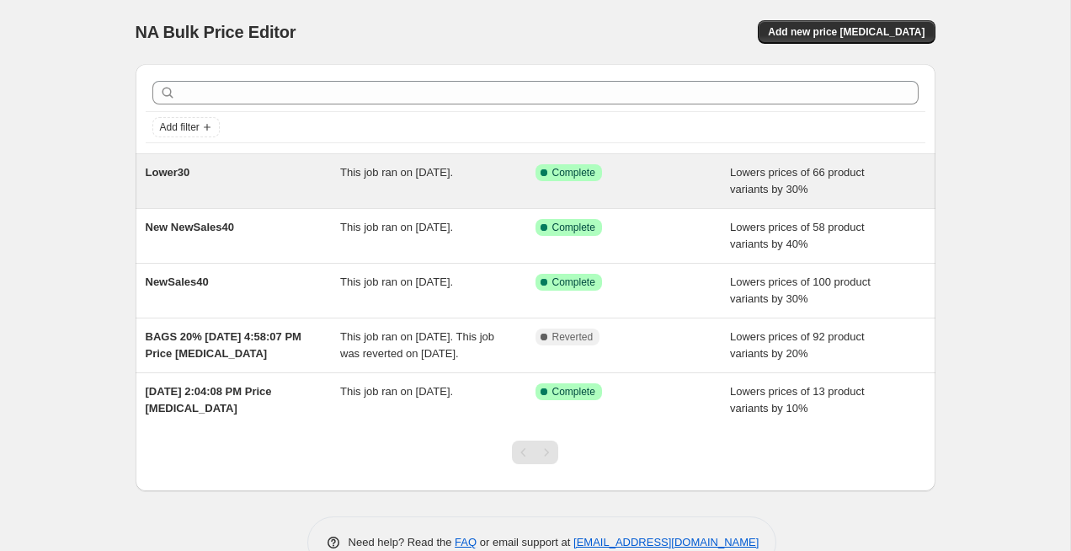
click at [659, 173] on div "Success Complete Complete" at bounding box center [621, 172] width 170 height 17
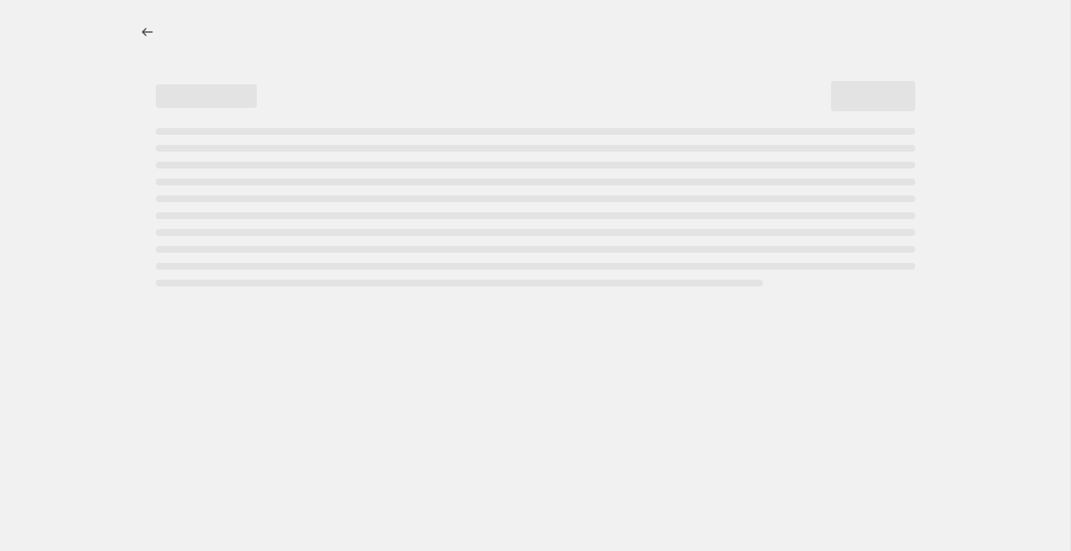
select select "percentage"
select select "not_equal"
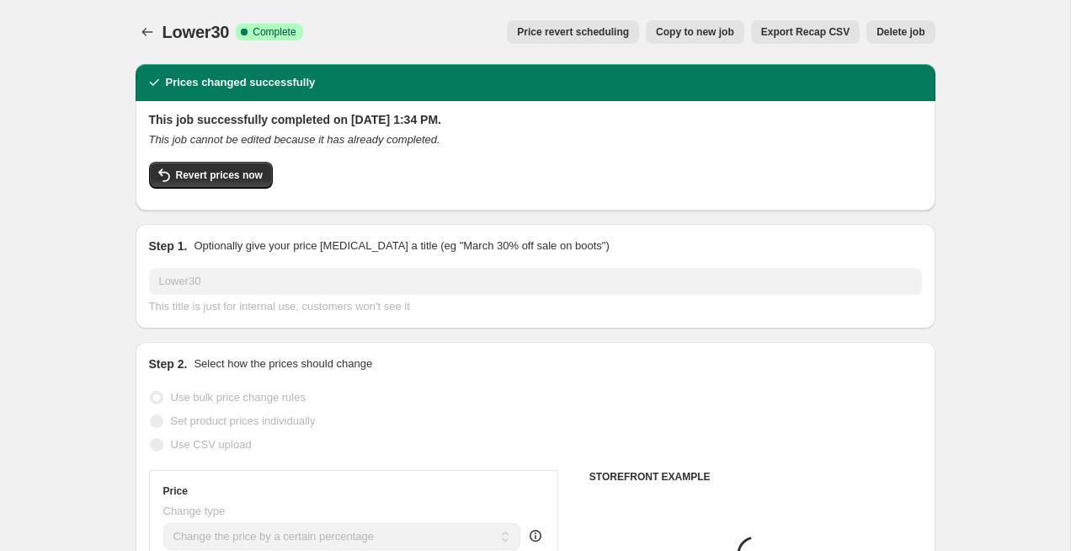
select select "tag"
click at [710, 36] on span "Copy to new job" at bounding box center [695, 31] width 78 height 13
select select "percentage"
select select "tag"
select select "not_equal"
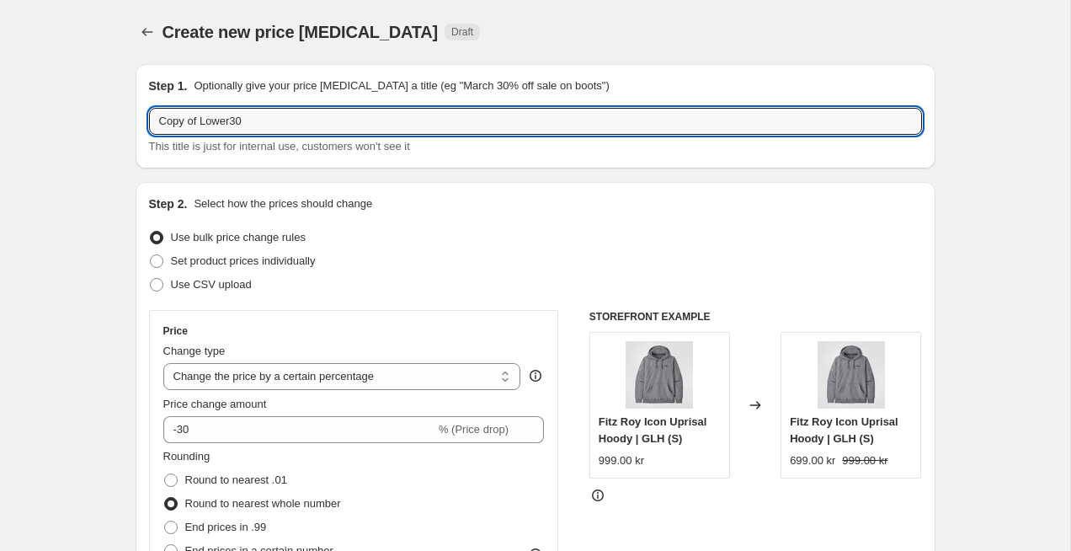
drag, startPoint x: 189, startPoint y: 121, endPoint x: 76, endPoint y: 115, distance: 113.1
click at [215, 123] on input "Patagonia of Lower30" at bounding box center [535, 121] width 773 height 27
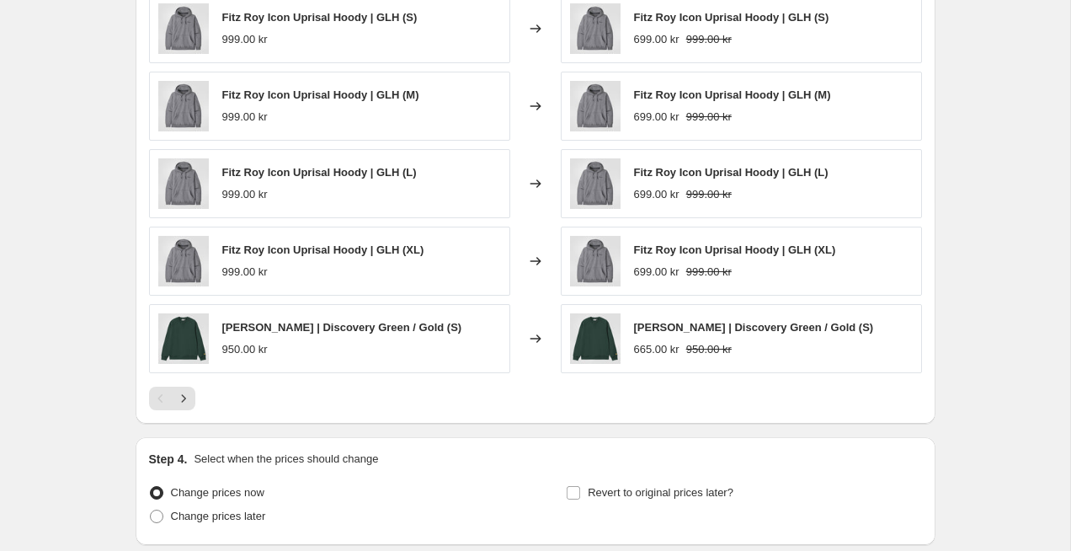
scroll to position [1454, 0]
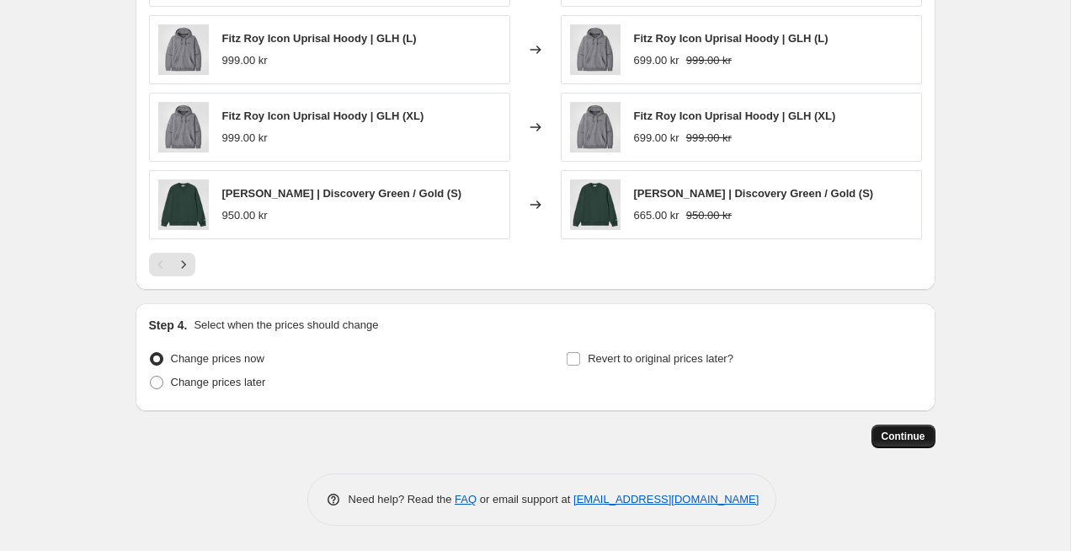
type input "Patagonia Lower30"
click at [900, 436] on span "Continue" at bounding box center [904, 436] width 44 height 13
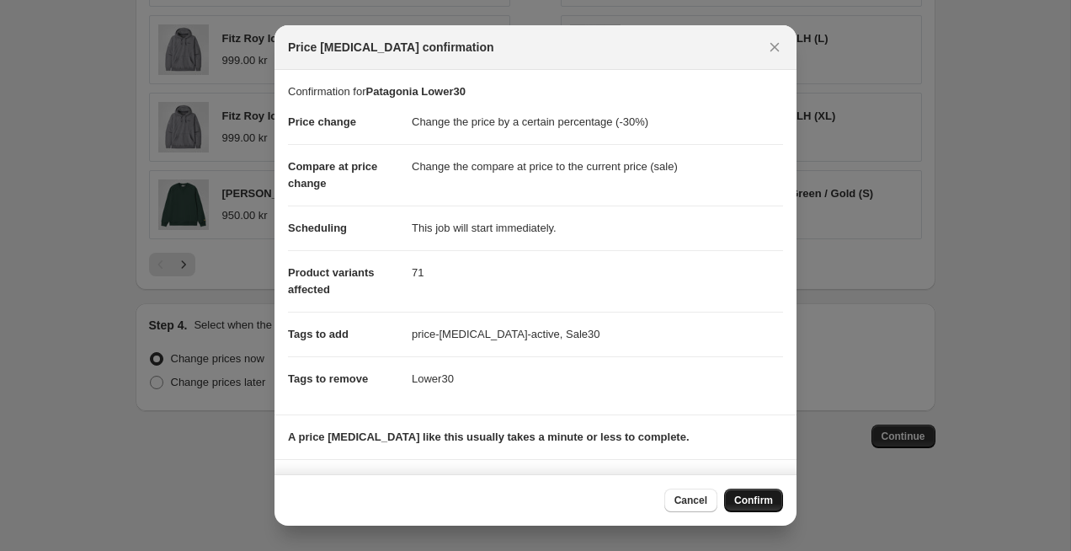
click at [750, 505] on span "Confirm" at bounding box center [753, 500] width 39 height 13
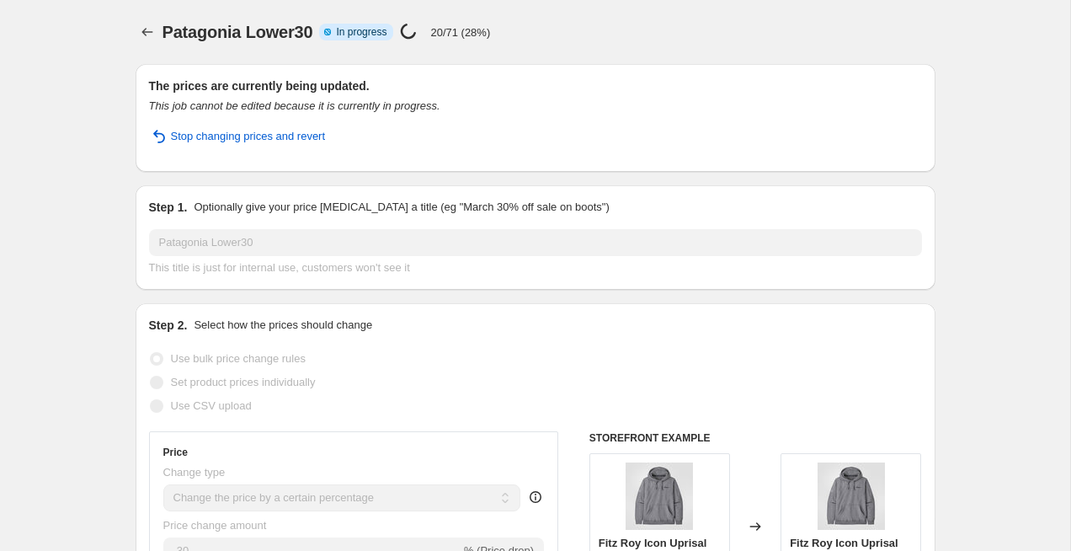
select select "percentage"
select select "tag"
select select "not_equal"
